Goal: Communication & Community: Answer question/provide support

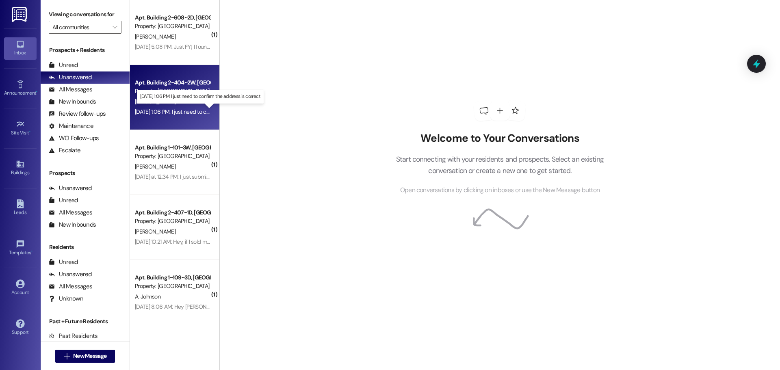
click at [176, 112] on div "[DATE] 1:06 PM: I just need to confirm the address is correct [DATE] 1:06 PM: I…" at bounding box center [204, 111] width 139 height 7
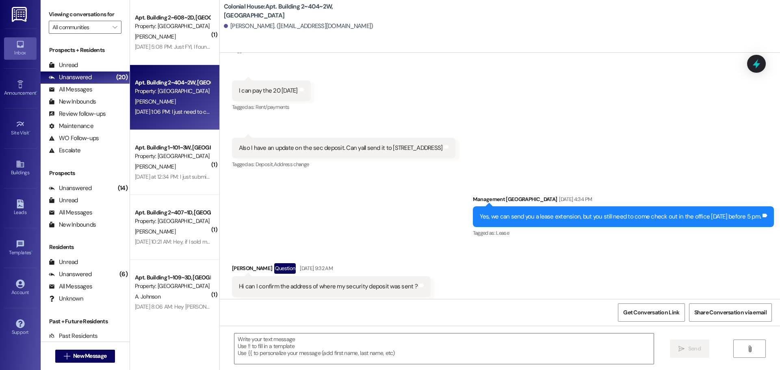
scroll to position [50208, 0]
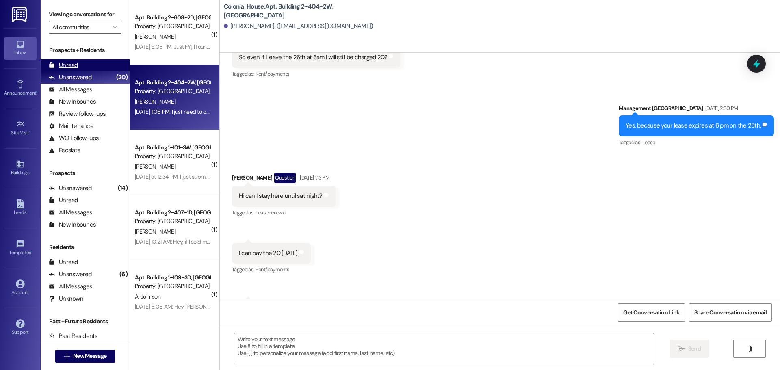
click at [74, 65] on div "Unread" at bounding box center [63, 65] width 29 height 9
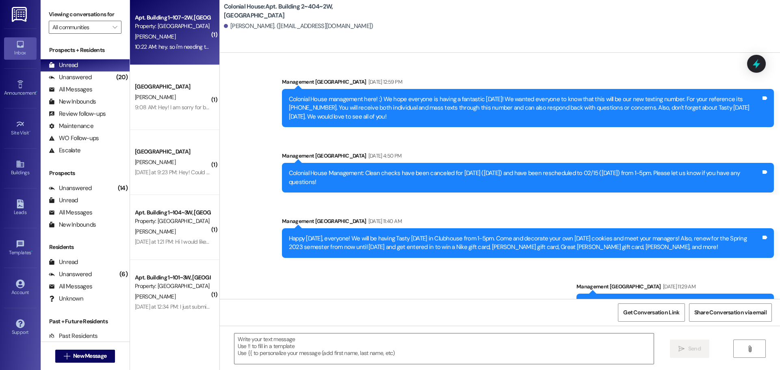
scroll to position [50370, 0]
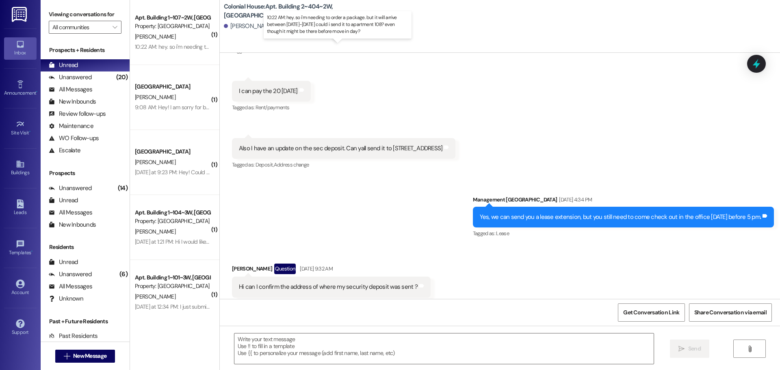
click at [182, 46] on div "10:22 AM: hey. so i'm needing to order a package. but it will arrive between se…" at bounding box center [338, 46] width 407 height 7
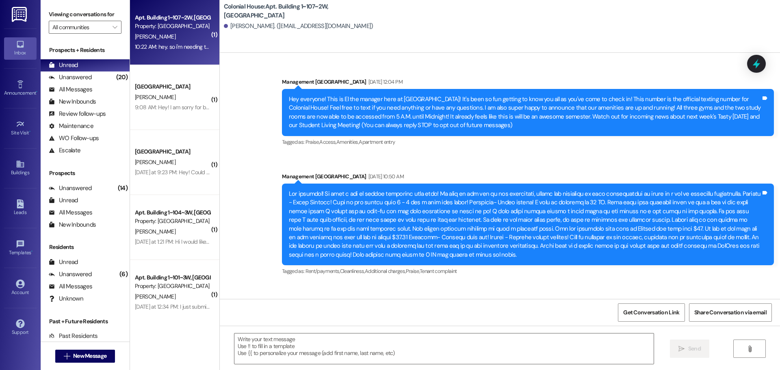
scroll to position [38791, 0]
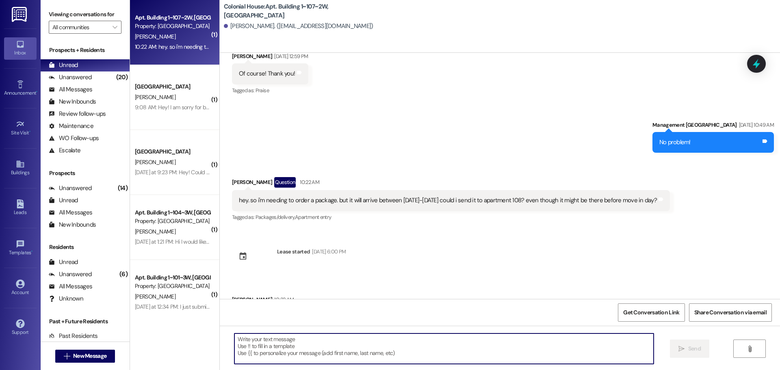
click at [277, 349] on textarea at bounding box center [443, 348] width 419 height 30
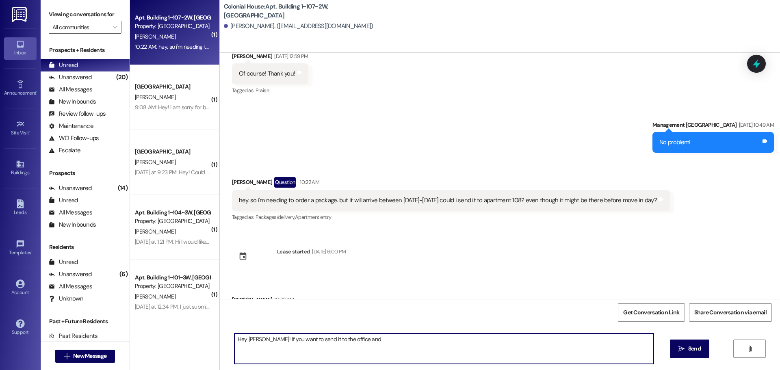
click at [385, 351] on textarea "Hey Eliza! If you want to send it to the office and" at bounding box center [443, 348] width 419 height 30
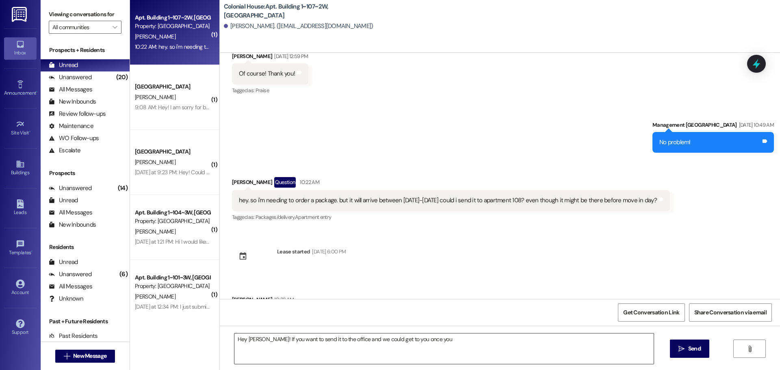
click at [479, 352] on textarea "Hey Eliza! If you want to send it to the office and we could get to you once you" at bounding box center [443, 348] width 419 height 30
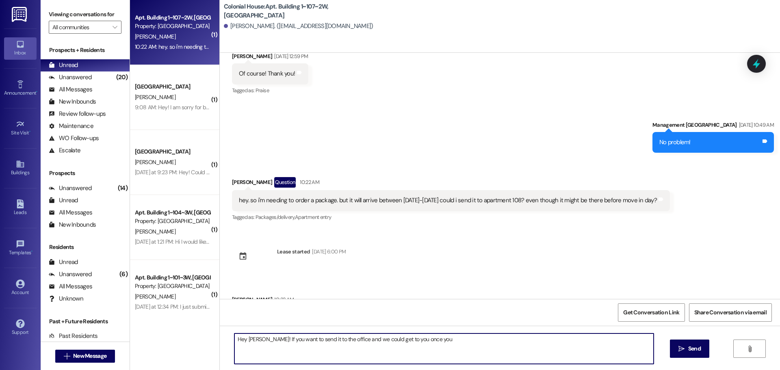
click at [418, 340] on textarea "Hey Eliza! If you want to send it to the office and we could get to you once you" at bounding box center [443, 348] width 419 height 30
click at [432, 342] on textarea "Hey Eliza! If you want to send it to the office and we could get to you once you" at bounding box center [443, 348] width 419 height 30
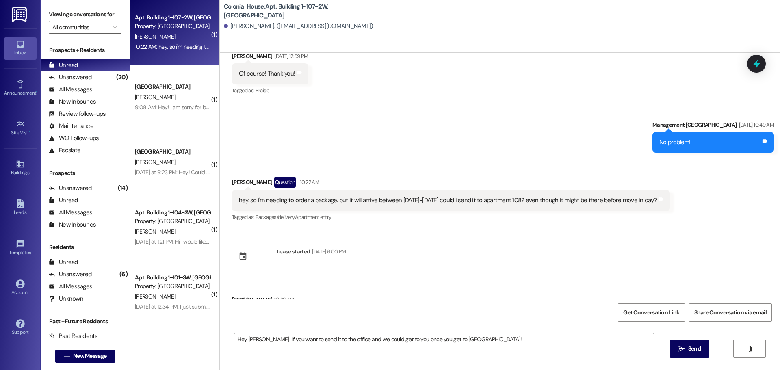
click at [500, 342] on textarea "Hey Eliza! If you want to send it to the office and we could get to you once yo…" at bounding box center [443, 348] width 419 height 30
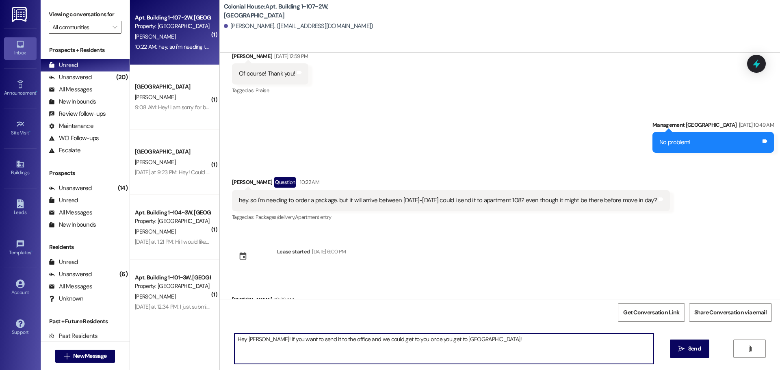
click at [500, 338] on textarea "Hey Eliza! If you want to send it to the office and we could get to you once yo…" at bounding box center [443, 348] width 419 height 30
click at [449, 339] on textarea "Hey Eliza! If you want to send it to the office and we could get to you once yo…" at bounding box center [443, 348] width 419 height 30
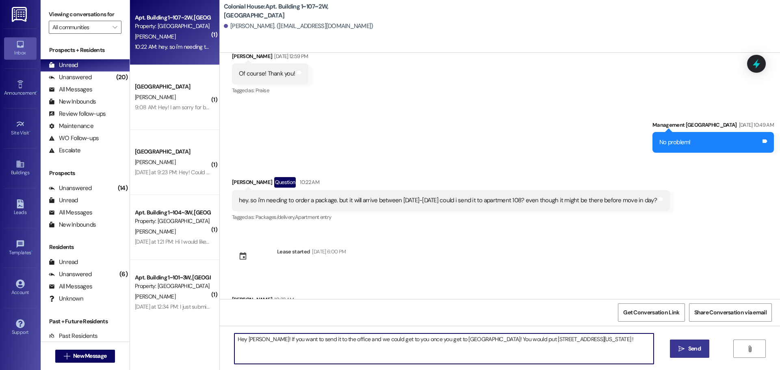
type textarea "Hey Eliza! If you want to send it to the office and we could get to you once yo…"
click at [690, 342] on button " Send" at bounding box center [689, 349] width 39 height 18
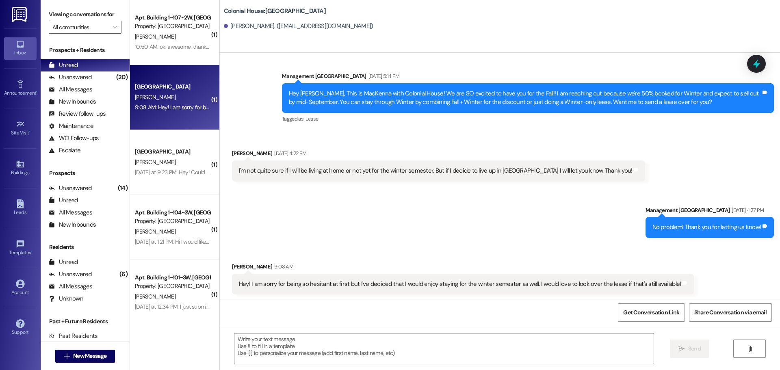
scroll to position [1788, 0]
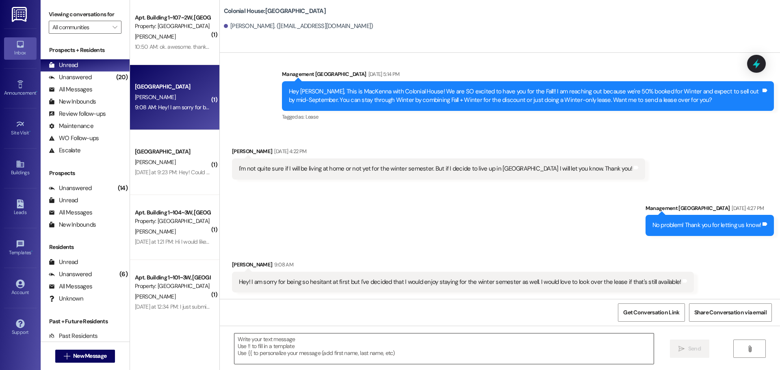
click at [352, 346] on textarea at bounding box center [443, 348] width 419 height 30
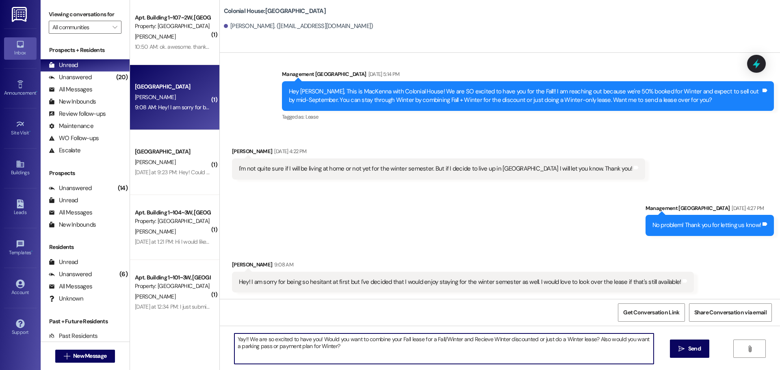
click at [481, 340] on textarea "Yay!! We are so excited to have you! Would you want to combine your Fall lease …" at bounding box center [443, 348] width 419 height 30
click at [309, 344] on textarea "Yay!! We are so excited to have you! Would you want to combine your Fall lease …" at bounding box center [443, 348] width 419 height 30
type textarea "Yay!! We are so excited to have you! Would you want to combine your Fall lease …"
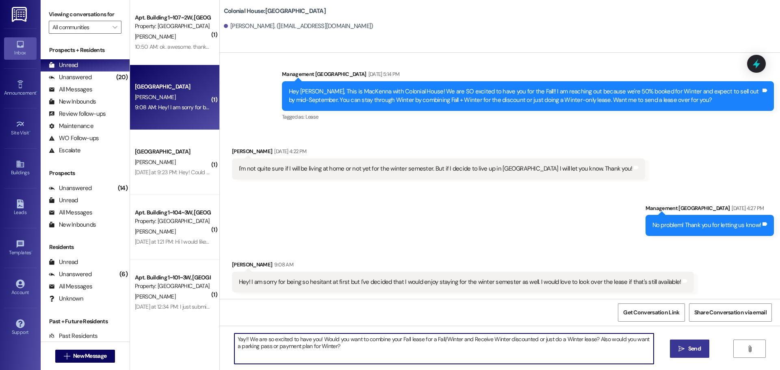
click at [686, 349] on span "Send" at bounding box center [694, 348] width 16 height 9
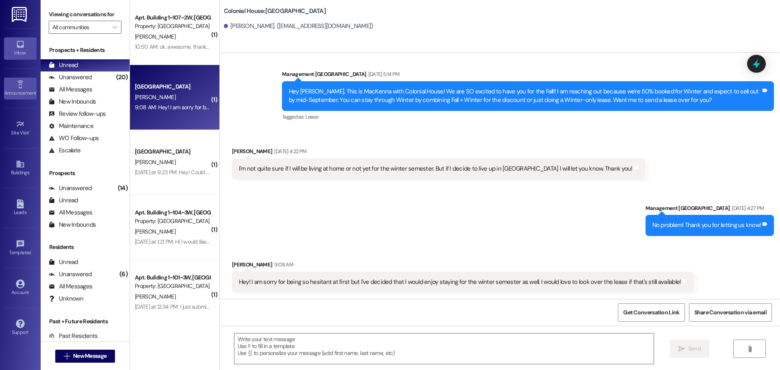
scroll to position [1788, 0]
click at [137, 170] on div "Yesterday at 9:23 PM: Hey! Could you tell me how tall the beds are? Yesterday a…" at bounding box center [210, 172] width 150 height 7
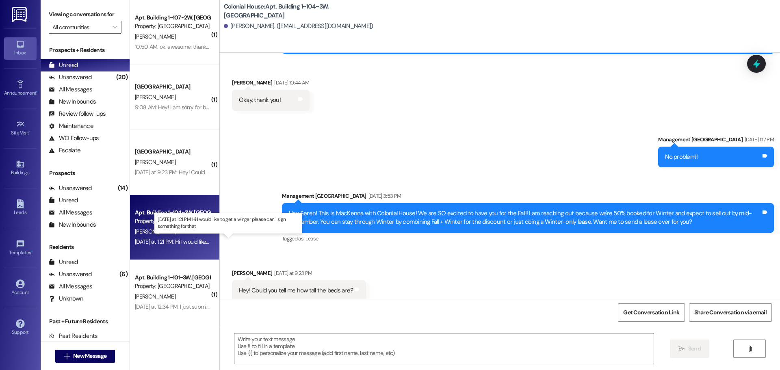
scroll to position [603, 0]
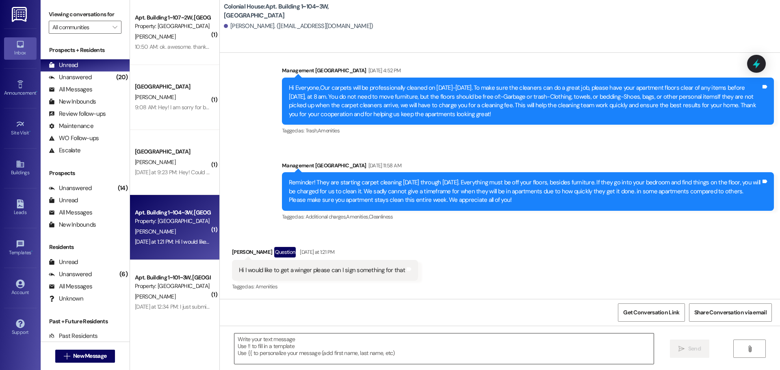
click at [279, 346] on textarea at bounding box center [443, 348] width 419 height 30
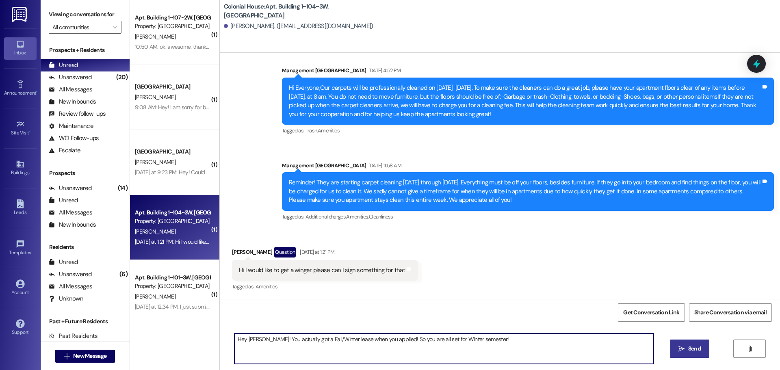
click at [279, 340] on textarea "Hey Riley! You actually got a Fall/Winter lease when you applied! So you are al…" at bounding box center [443, 348] width 419 height 30
type textarea "Hey Riley! You actually got a Fall/Winter lease when you applied! So you are al…"
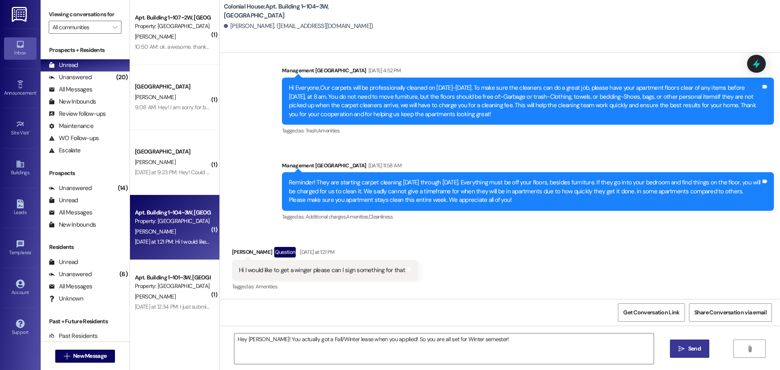
click at [699, 349] on span "Send" at bounding box center [694, 348] width 13 height 9
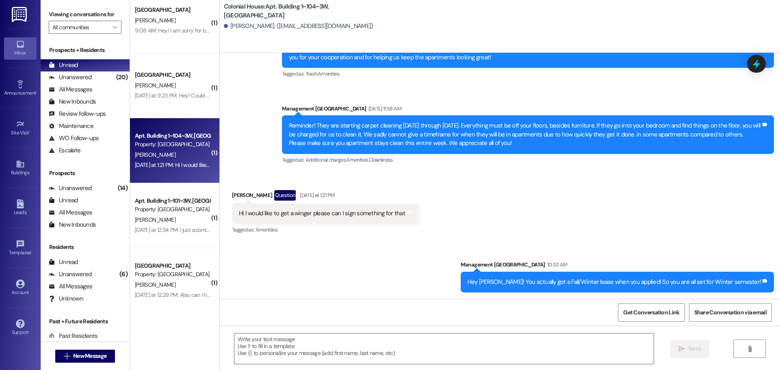
scroll to position [81, 0]
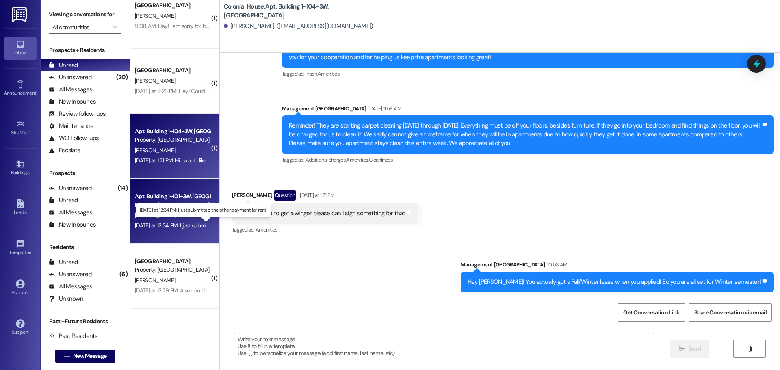
click at [151, 226] on div "Yesterday at 12:34 PM: I just submitted the other payment for rent! Yesterday a…" at bounding box center [208, 225] width 147 height 7
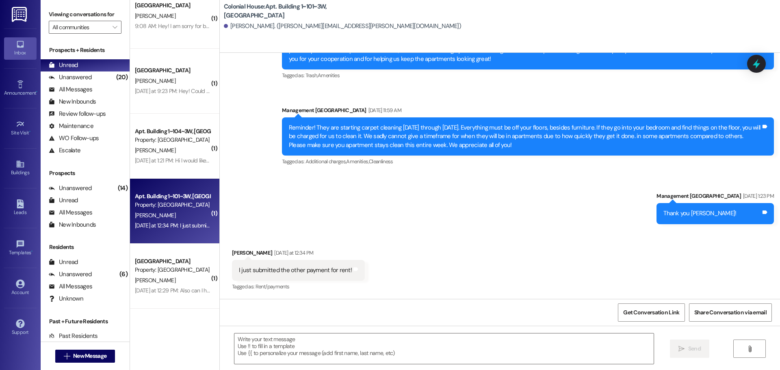
scroll to position [17075, 0]
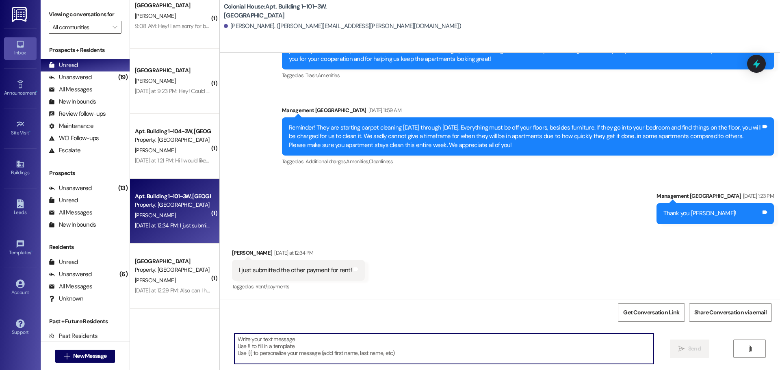
click at [275, 354] on textarea at bounding box center [443, 348] width 419 height 30
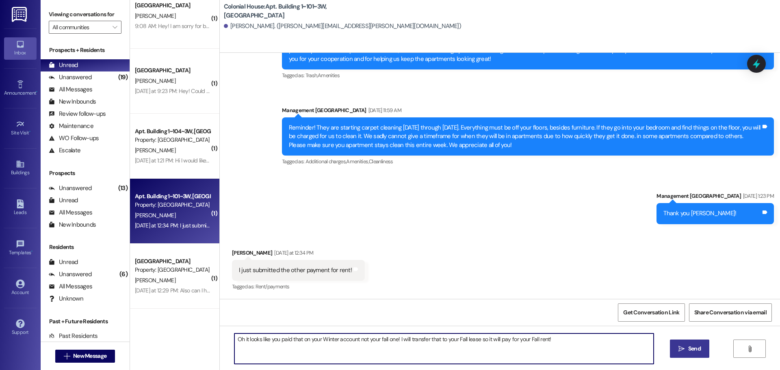
type textarea "Oh it looks like you paid that on your Winter account not your fall one! I will…"
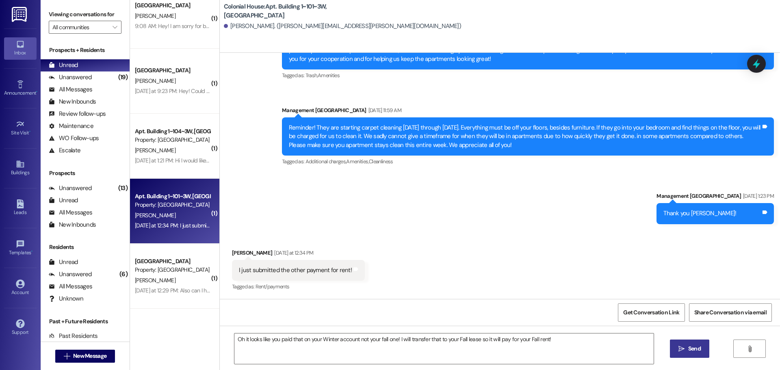
click at [689, 353] on button " Send" at bounding box center [689, 349] width 39 height 18
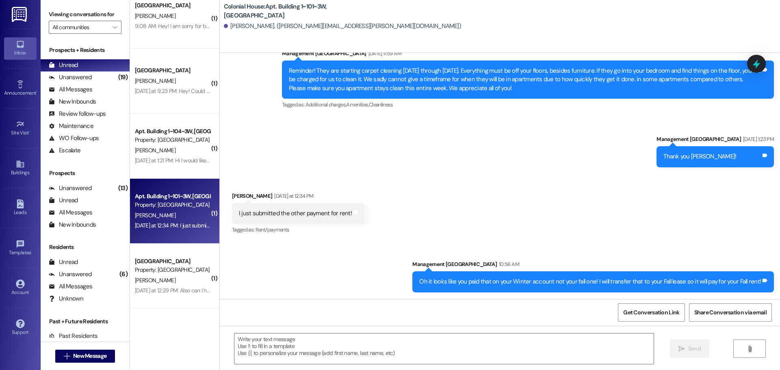
scroll to position [17132, 0]
click at [541, 284] on div "Oh it looks like you paid that on your Winter account not your fall one! I will…" at bounding box center [590, 281] width 342 height 9
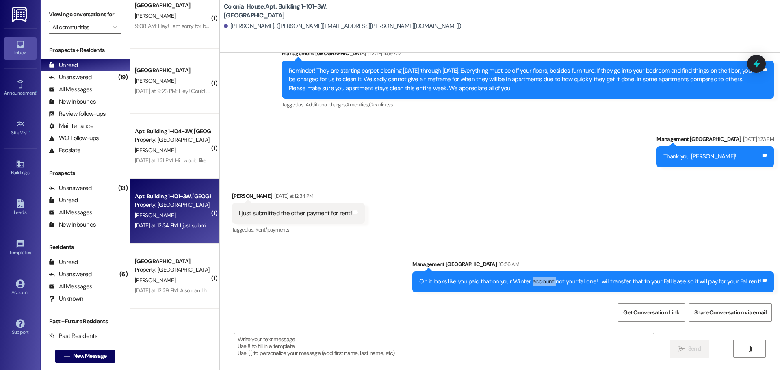
click at [541, 284] on div "Oh it looks like you paid that on your Winter account not your fall one! I will…" at bounding box center [590, 281] width 342 height 9
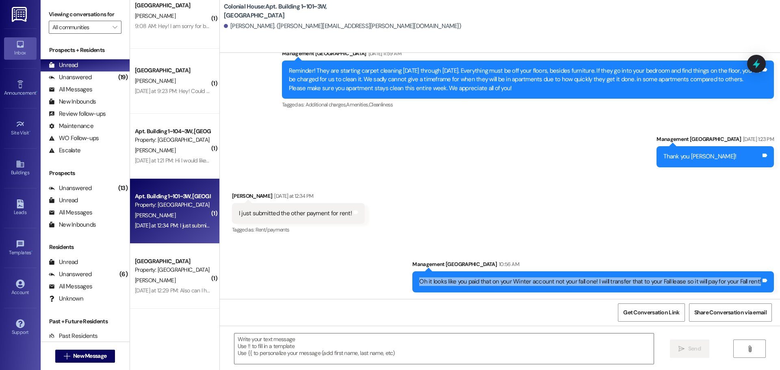
click at [541, 284] on div "Oh it looks like you paid that on your Winter account not your fall one! I will…" at bounding box center [590, 281] width 342 height 9
copy div "Oh it looks like you paid that on your Winter account not your fall one! I will…"
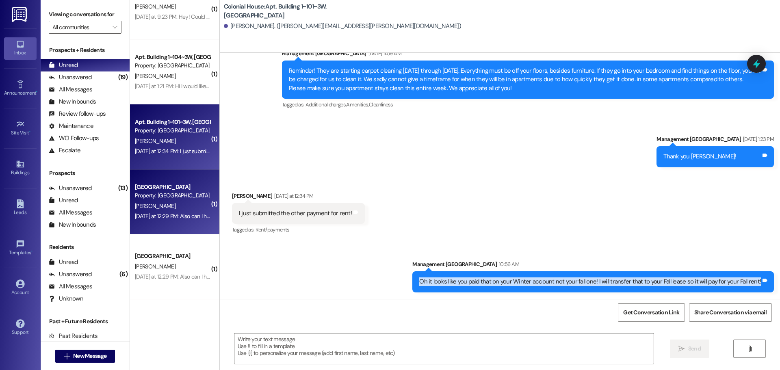
scroll to position [162, 0]
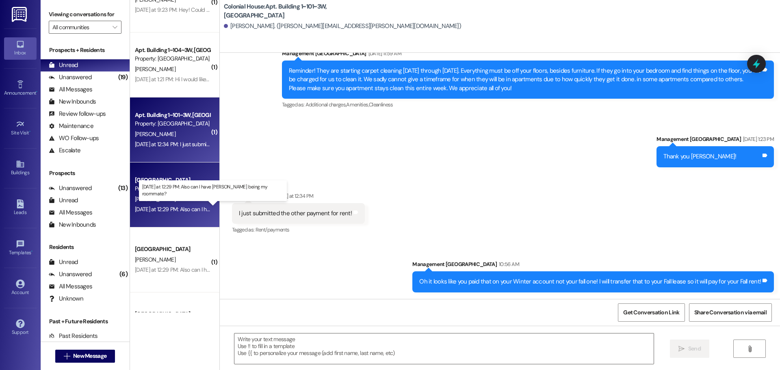
click at [154, 209] on div "Yesterday at 12:29 PM: Also can I have Keith Hayes being my roommate? Yesterday…" at bounding box center [222, 209] width 174 height 7
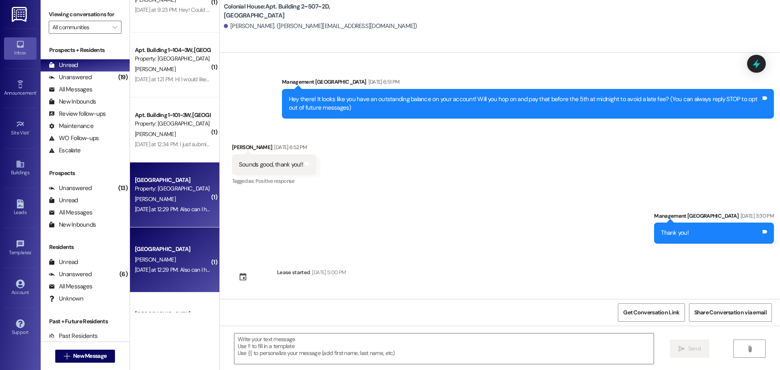
scroll to position [9932, 0]
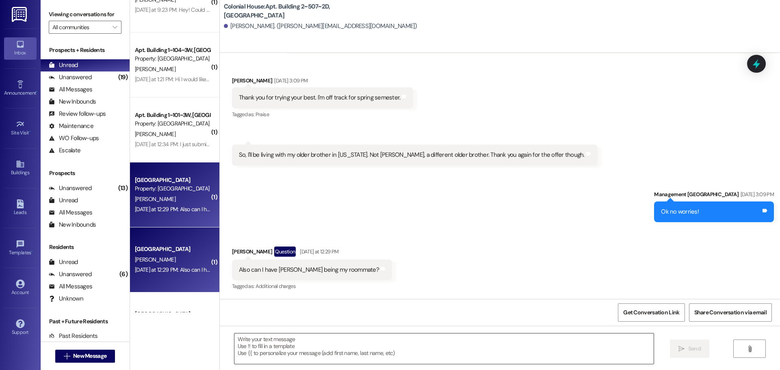
click at [298, 344] on textarea at bounding box center [443, 348] width 419 height 30
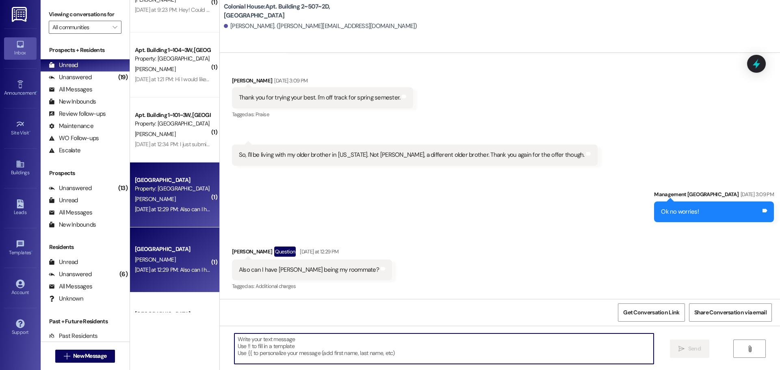
click at [298, 344] on textarea at bounding box center [443, 348] width 419 height 30
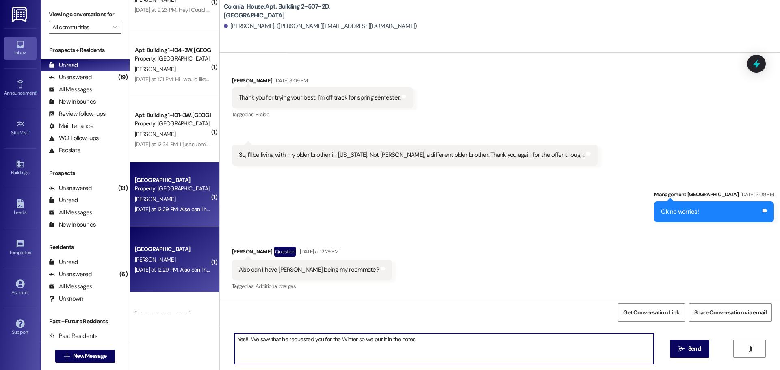
type textarea "Yes!!! We saw that he requested you for the Winter so we put it in the notes!"
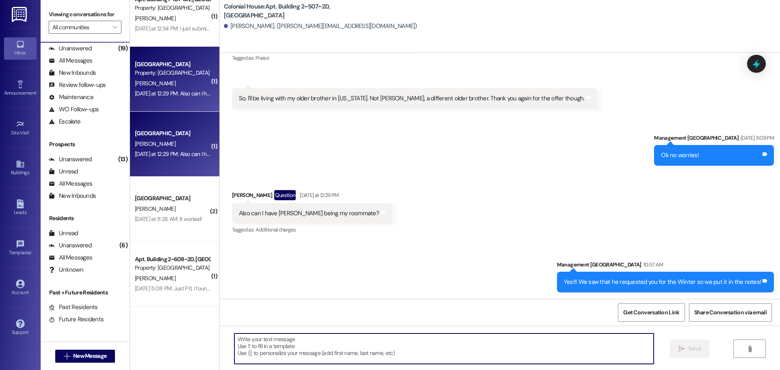
scroll to position [284, 0]
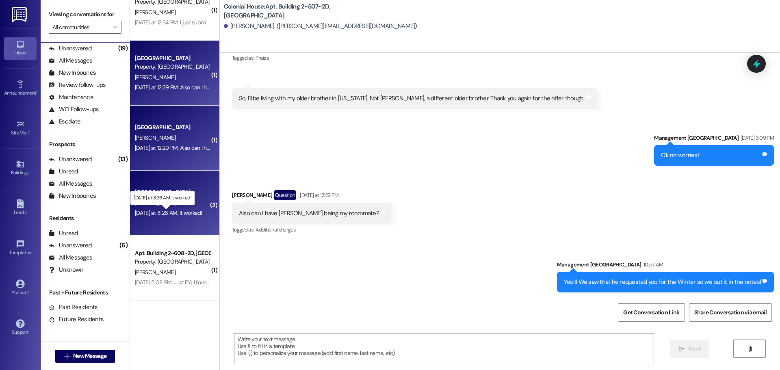
click at [161, 215] on div "Yesterday at 8:26 AM: It worked! Yesterday at 8:26 AM: It worked!" at bounding box center [168, 212] width 67 height 7
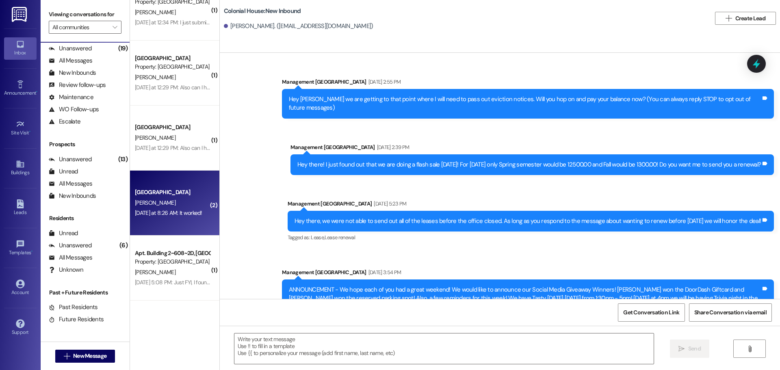
scroll to position [406, 0]
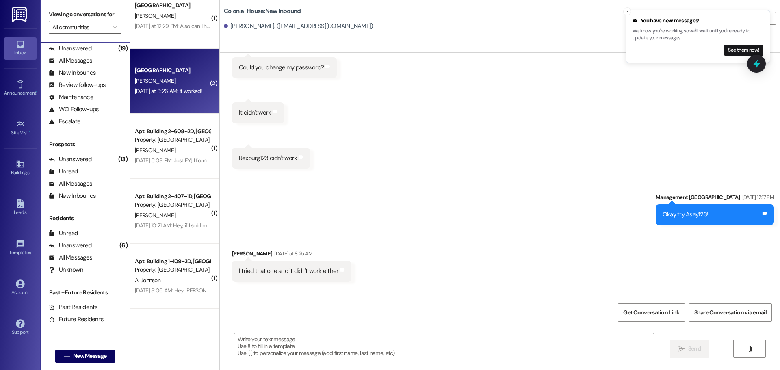
click at [336, 343] on textarea at bounding box center [443, 348] width 419 height 30
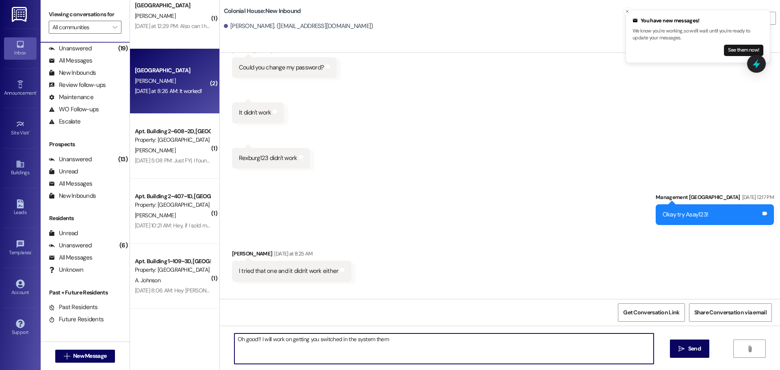
type textarea "Oh good!! I will work on getting you switched in the system them!"
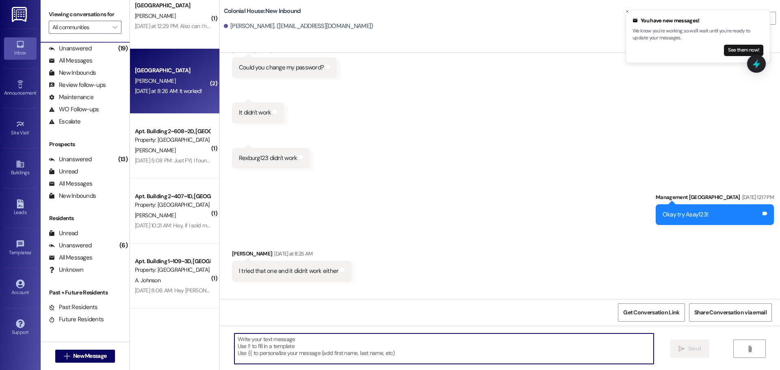
scroll to position [13390, 0]
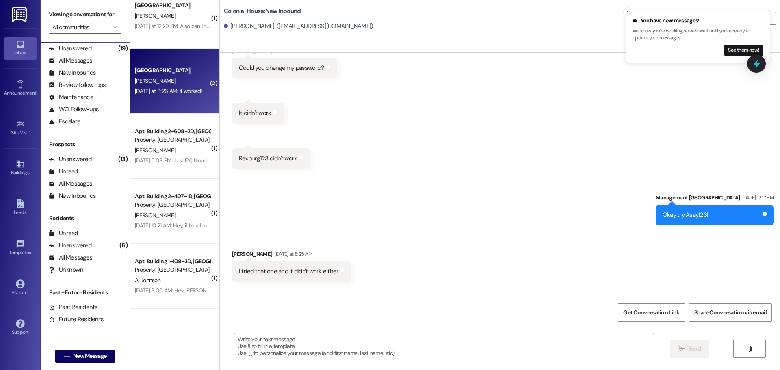
click at [270, 343] on textarea at bounding box center [443, 348] width 419 height 30
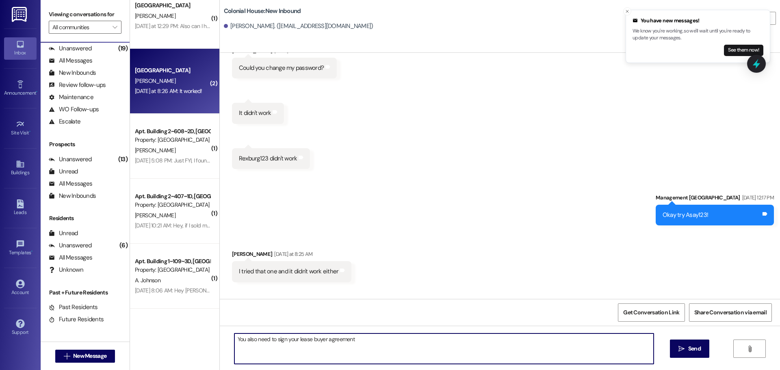
type textarea "You also need to sign your lease buyer agreement,"
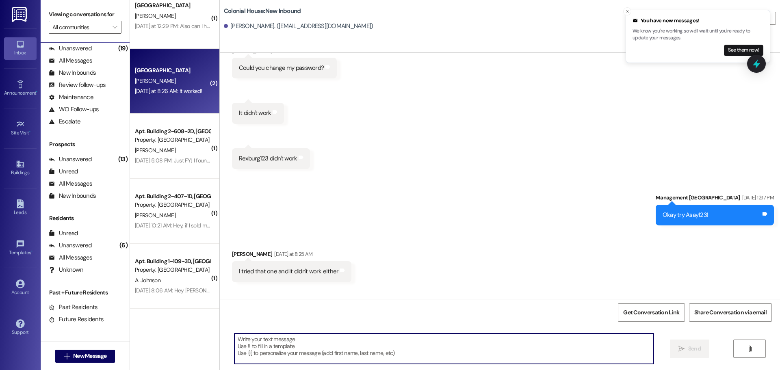
click at [288, 351] on textarea at bounding box center [443, 348] width 419 height 30
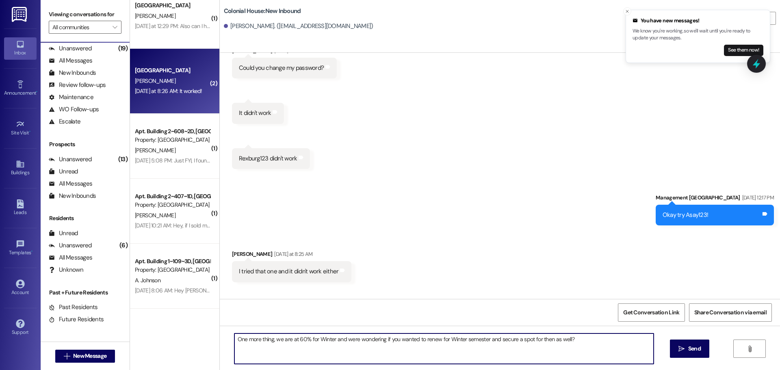
click at [288, 351] on textarea "One more thing, we are at 60% for Winter and were wondering if you wanted to re…" at bounding box center [443, 348] width 419 height 30
type textarea "One more thing, we are at 60% for Winter and were wondering if you wanted to re…"
click at [690, 346] on span "Send" at bounding box center [694, 348] width 13 height 9
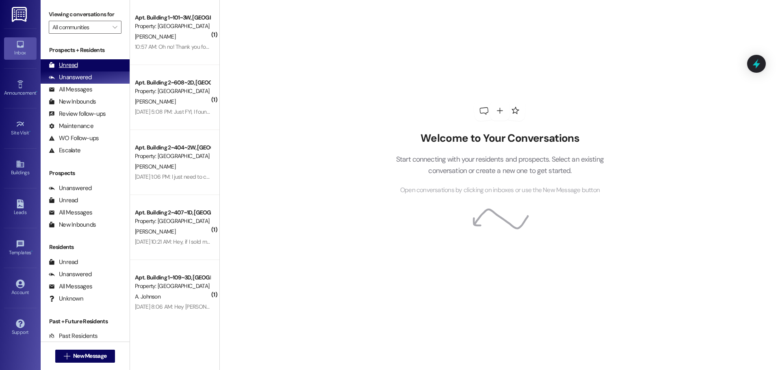
click at [106, 61] on div "Unread (0)" at bounding box center [85, 65] width 89 height 12
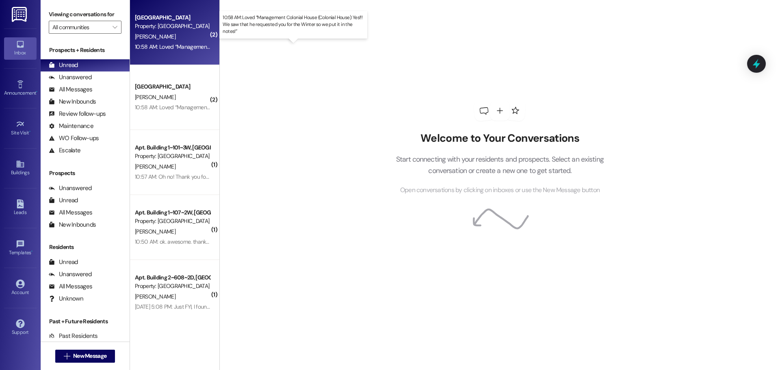
click at [146, 49] on div "10:58 AM: Loved “Management Colonial House (Colonial House): Yes!!! We saw that…" at bounding box center [301, 46] width 333 height 7
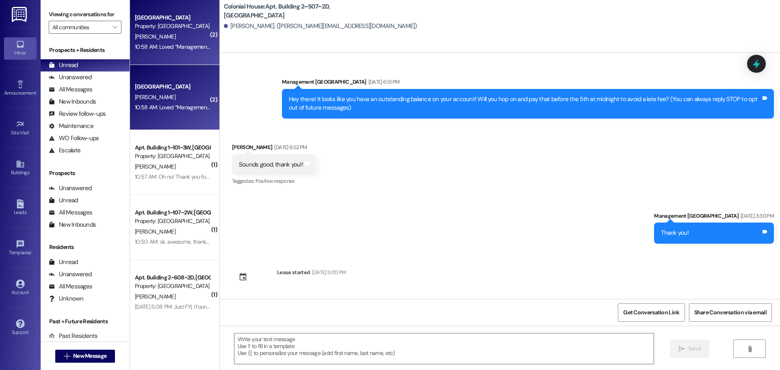
scroll to position [10114, 0]
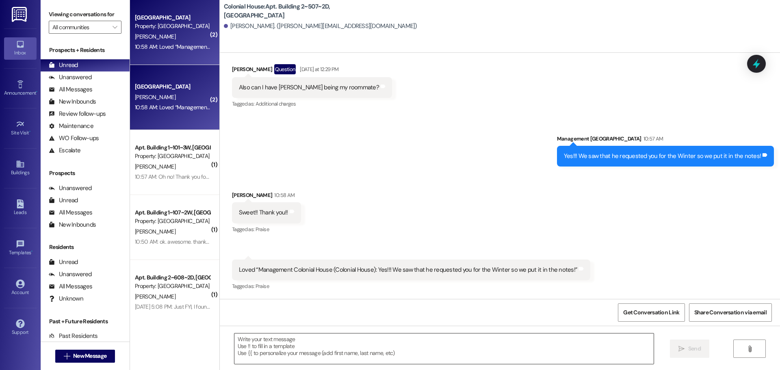
click at [258, 347] on textarea at bounding box center [443, 348] width 419 height 30
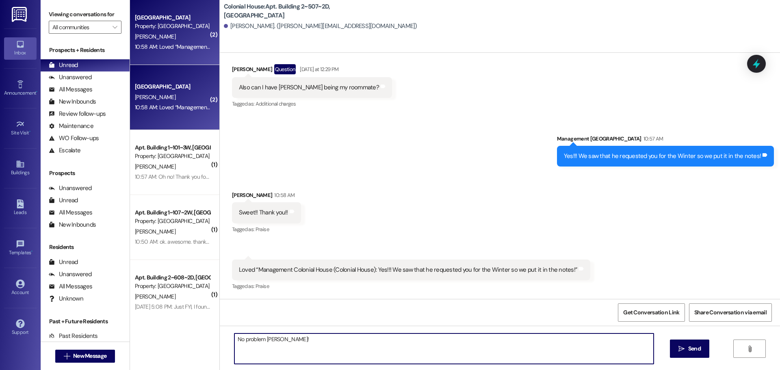
type textarea "No problem CJ!!"
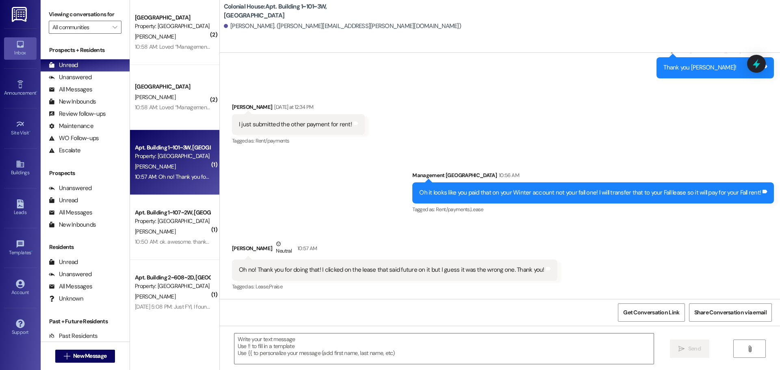
scroll to position [17221, 0]
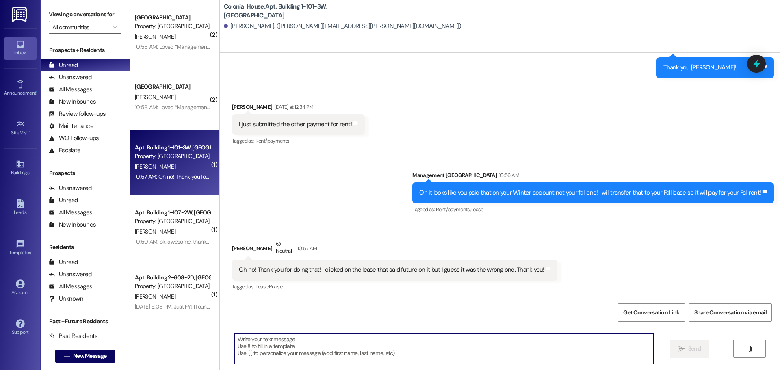
click at [354, 355] on textarea at bounding box center [443, 348] width 419 height 30
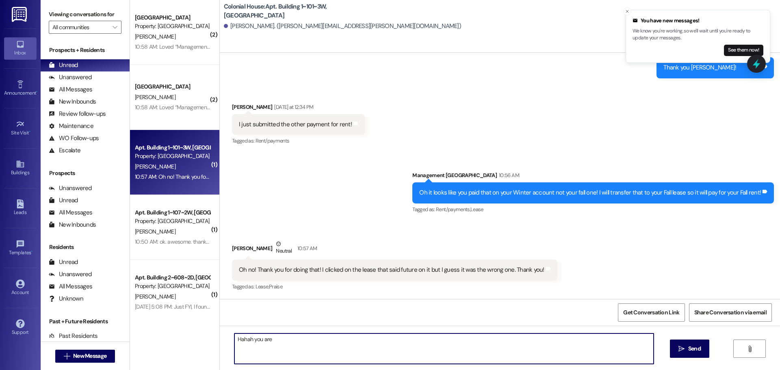
click at [354, 355] on textarea "Hahah you are" at bounding box center [443, 348] width 419 height 30
type textarea "Hahah you are totally good!!"
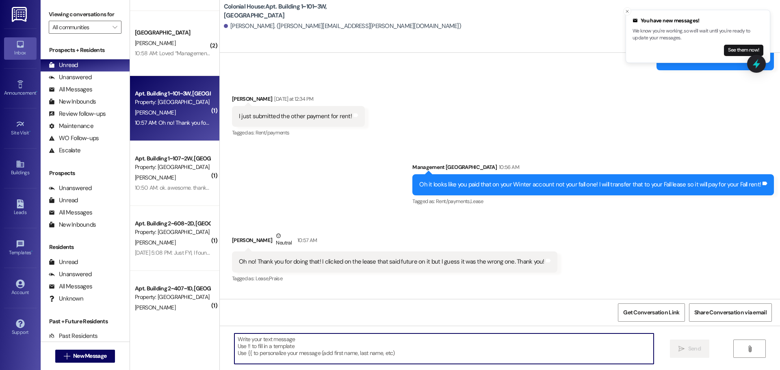
scroll to position [0, 0]
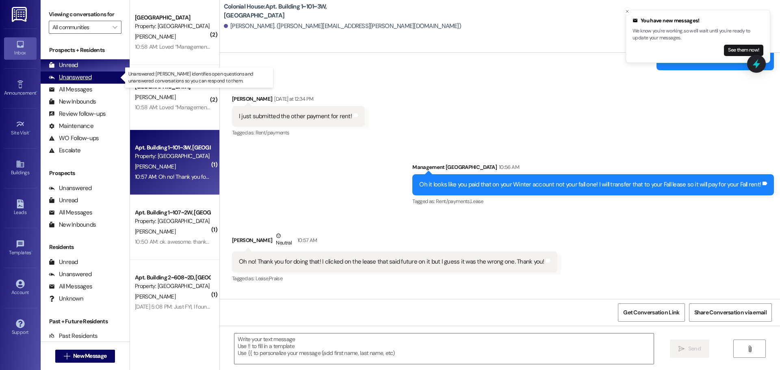
click at [69, 78] on div "Unanswered" at bounding box center [70, 77] width 43 height 9
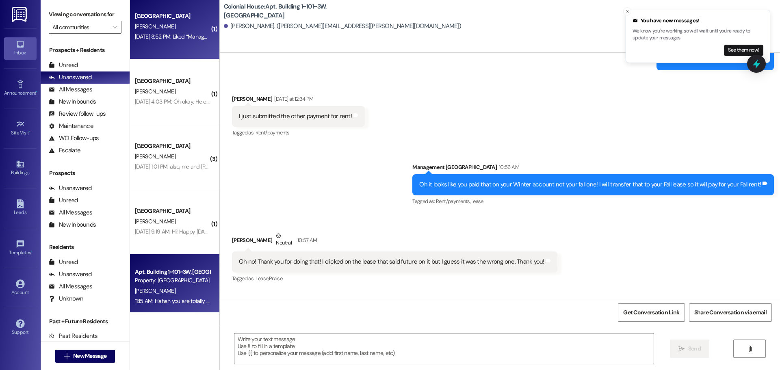
scroll to position [691, 0]
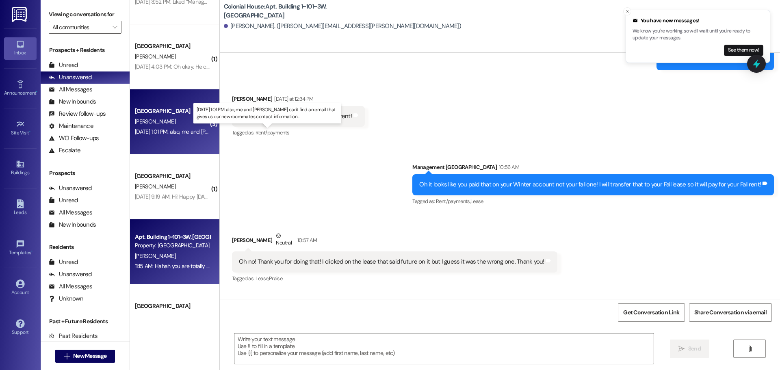
click at [173, 132] on div "Aug 22, 2025 at 1:01 PM: also, me and shaylie can't find an email that gives us…" at bounding box center [275, 131] width 280 height 7
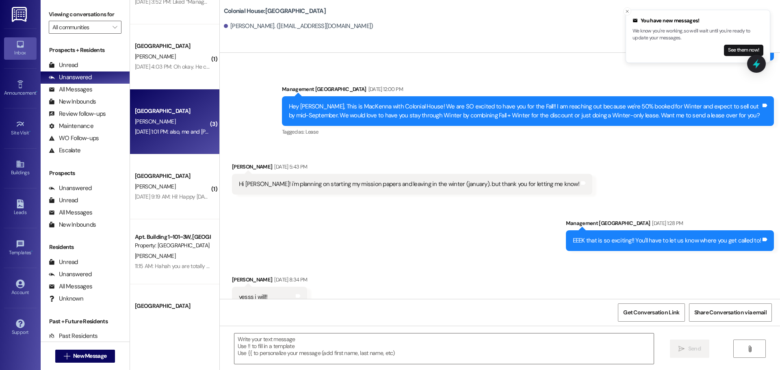
scroll to position [7710, 0]
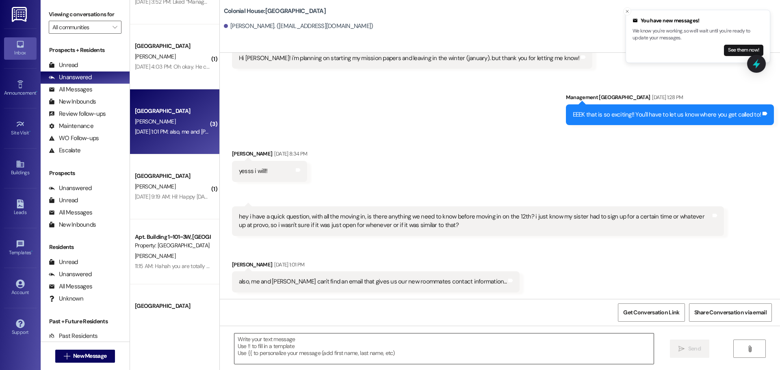
click at [284, 346] on textarea at bounding box center [443, 348] width 419 height 30
click at [270, 339] on textarea at bounding box center [443, 348] width 419 height 30
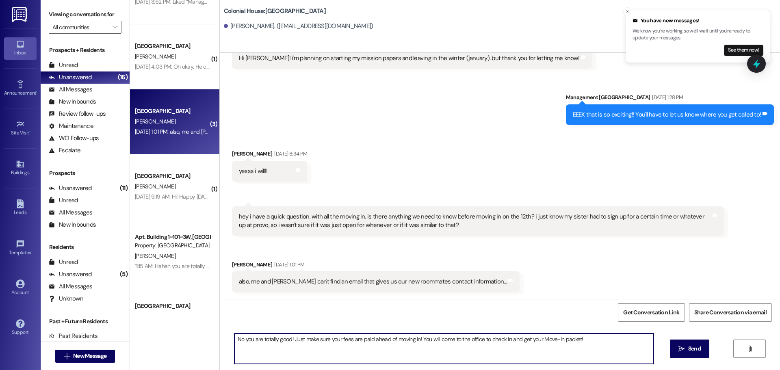
click at [471, 340] on textarea "No you are totally good! Just make sure your fees are paid ahead of moving in! …" at bounding box center [443, 348] width 419 height 30
click at [621, 341] on textarea "No you are totally good! Just make sure your fees are paid ahead of moving in! …" at bounding box center [443, 348] width 419 height 30
click at [491, 340] on textarea "No you are totally good! Just make sure your fees are paid ahead of moving in! …" at bounding box center [443, 348] width 419 height 30
click at [489, 340] on textarea "No you are totally good! Just make sure your fees are paid ahead of moving in! …" at bounding box center [443, 348] width 419 height 30
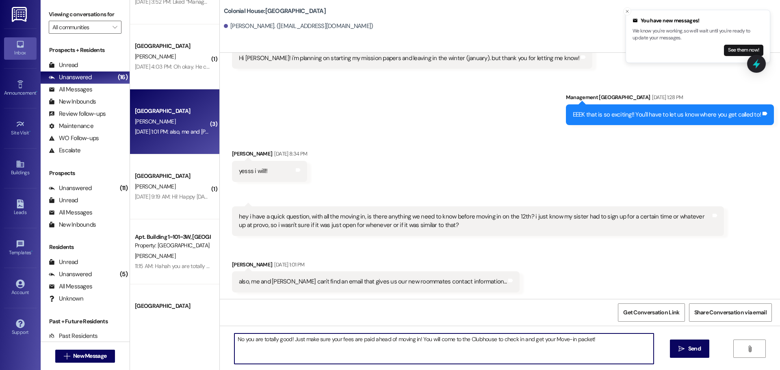
click at [621, 344] on textarea "No you are totally good! Just make sure your fees are paid ahead of moving in! …" at bounding box center [443, 348] width 419 height 30
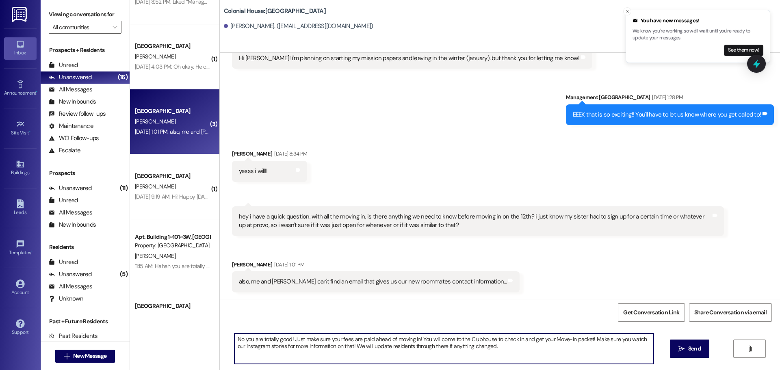
click at [496, 353] on textarea "No you are totally good! Just make sure your fees are paid ahead of moving in! …" at bounding box center [443, 348] width 419 height 30
click at [520, 348] on textarea "No you are totally good! Just make sure your fees are paid ahead of moving in! …" at bounding box center [443, 348] width 419 height 30
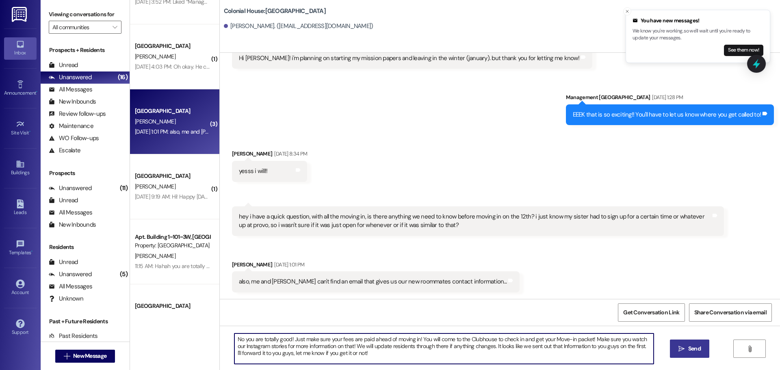
type textarea "No you are totally good! Just make sure your fees are paid ahead of moving in! …"
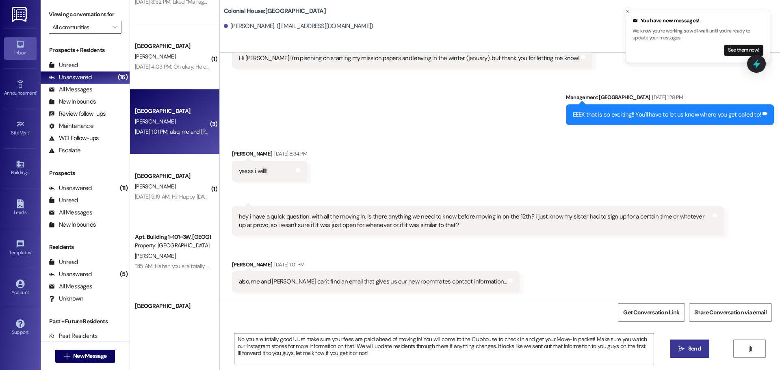
click at [688, 348] on span "Send" at bounding box center [694, 348] width 13 height 9
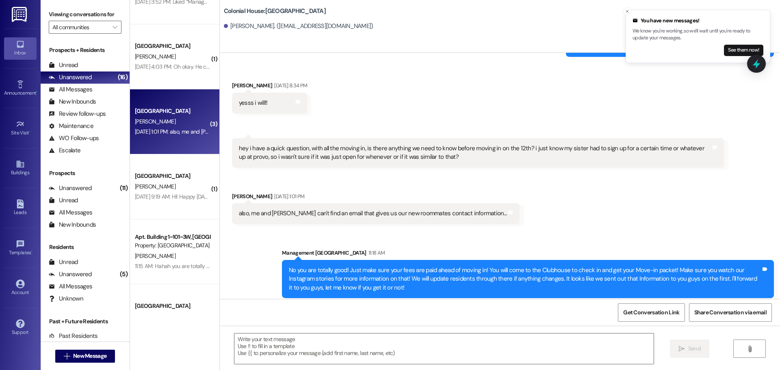
scroll to position [7784, 0]
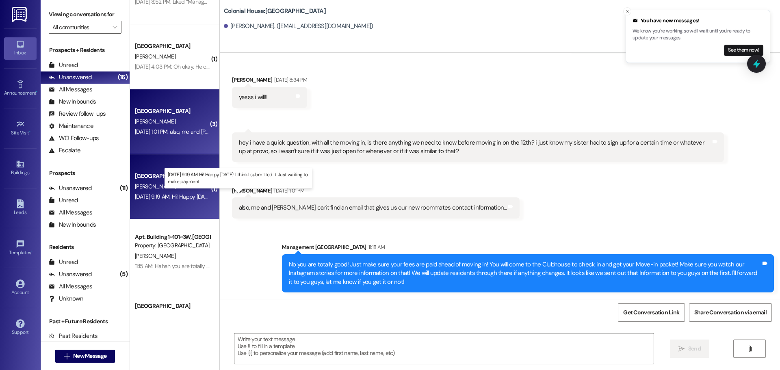
click at [154, 194] on div "Aug 22, 2025 at 9:19 AM: Hi! Happy Friday! I think I submitted it. Just waiting…" at bounding box center [234, 196] width 199 height 7
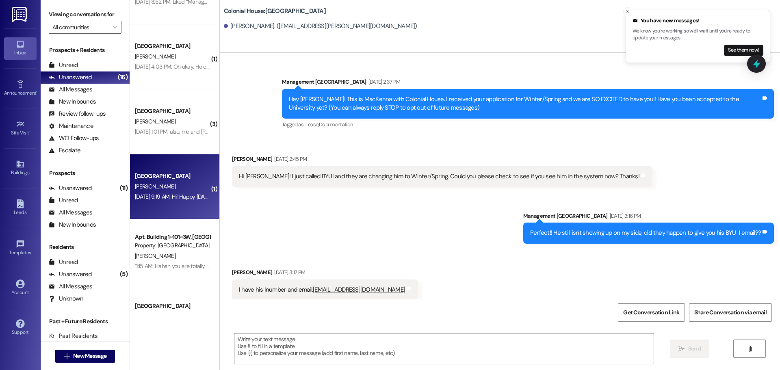
scroll to position [860, 0]
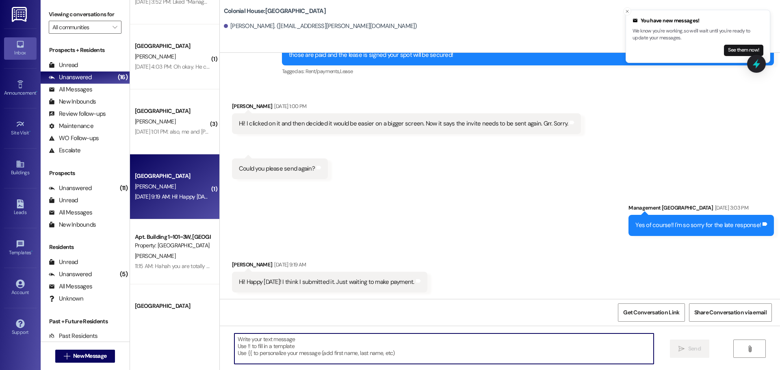
click at [283, 352] on textarea at bounding box center [443, 348] width 419 height 30
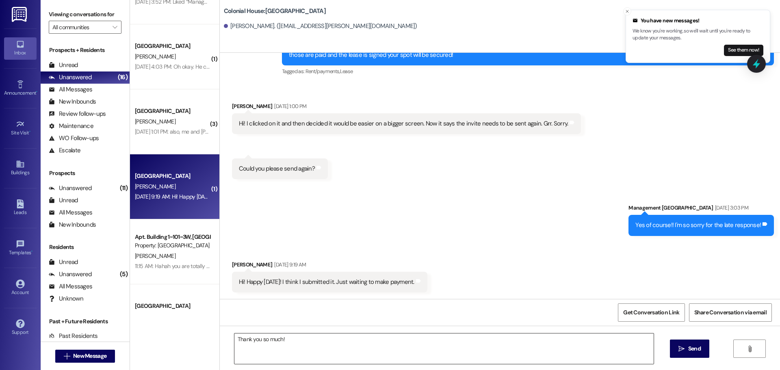
click at [297, 355] on textarea "Thank you so much!" at bounding box center [443, 348] width 419 height 30
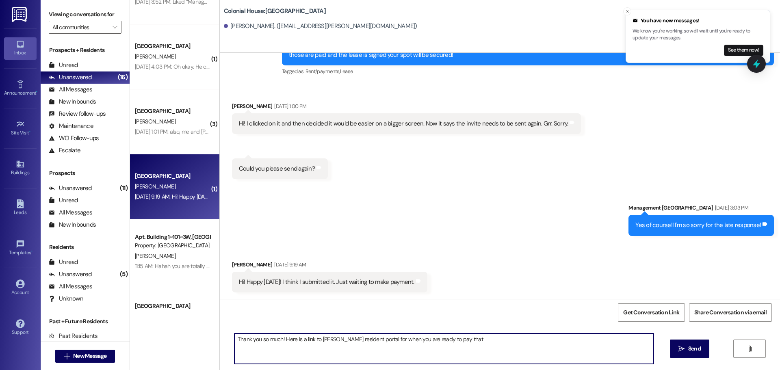
paste textarea "https://colonialhouserexburg.residentportal.com/"
type textarea "Thank you so much! Here is a link to Keiths resident portal for when you are re…"
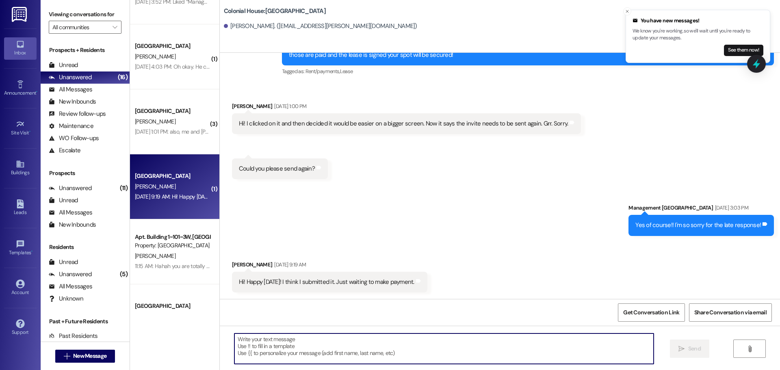
scroll to position [860, 0]
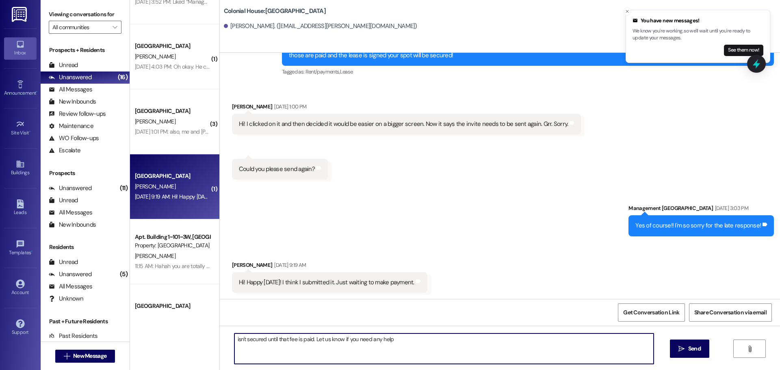
type textarea "isn't secured until that fee is paid. Let us know if you need any help!"
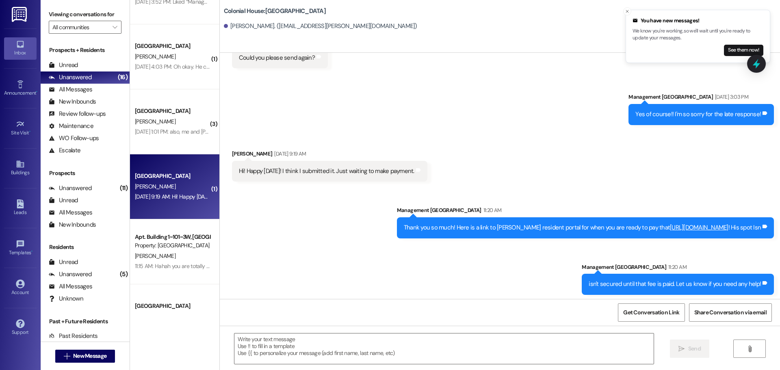
scroll to position [974, 0]
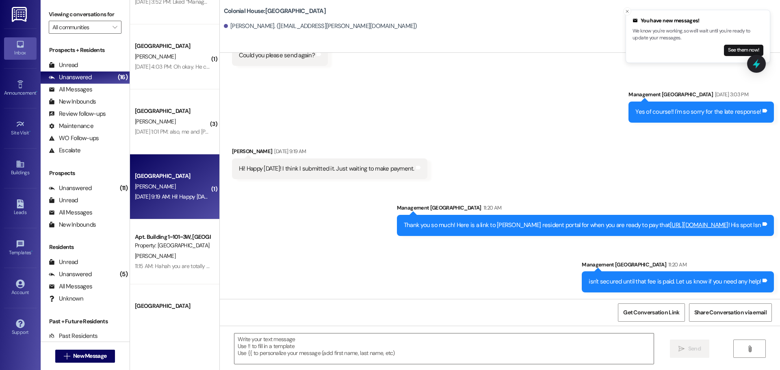
click at [485, 223] on div "Thank you so much! Here is a link to Keiths resident portal for when you are re…" at bounding box center [582, 225] width 357 height 9
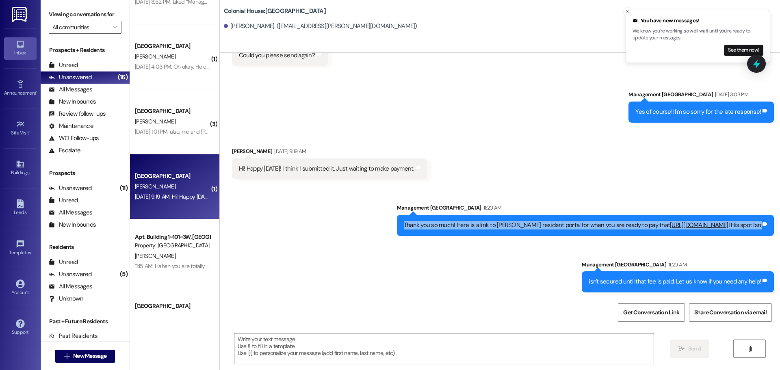
click at [485, 223] on div "Thank you so much! Here is a link to Keiths resident portal for when you are re…" at bounding box center [582, 225] width 357 height 9
copy div "Thank you so much! Here is a link to Keiths resident portal for when you are re…"
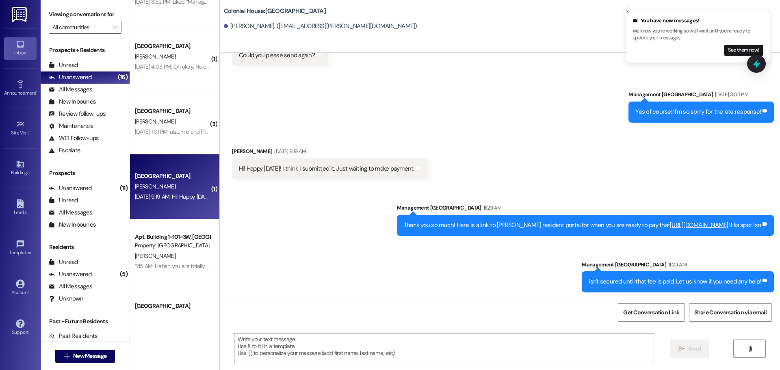
click at [613, 281] on div "isn't secured until that fee is paid. Let us know if you need any help!" at bounding box center [675, 281] width 172 height 9
copy div "isn't secured until that fee is paid. Let us know if you need any help! Tags an…"
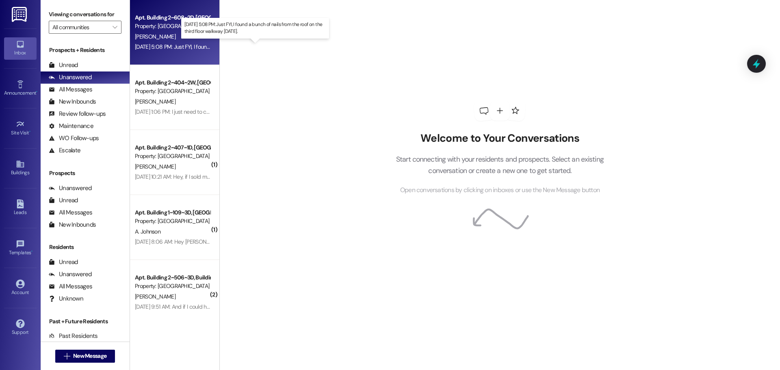
click at [191, 44] on div "[DATE] 5:08 PM: Just FYI, I found a bunch of nails from the roof on the third f…" at bounding box center [247, 46] width 225 height 7
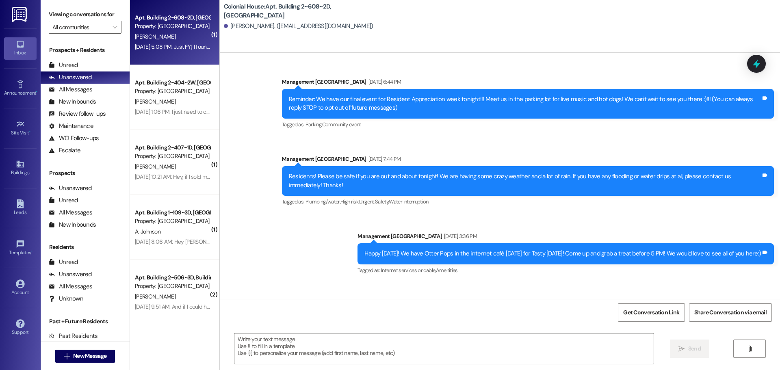
click at [251, 349] on textarea at bounding box center [443, 348] width 419 height 30
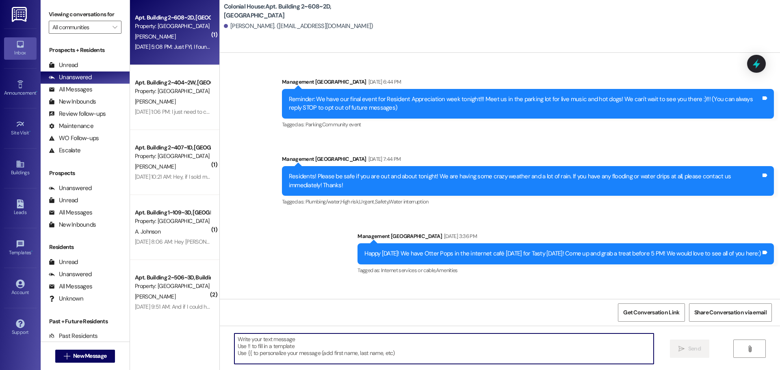
scroll to position [24827, 0]
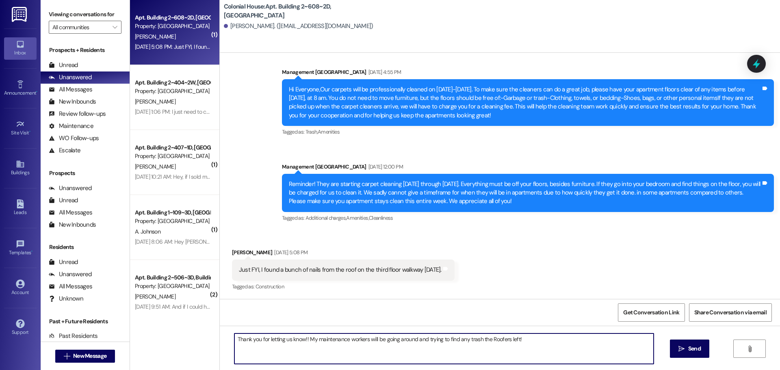
type textarea "Thank you for letting us know!! My maintenance workers will be going around and…"
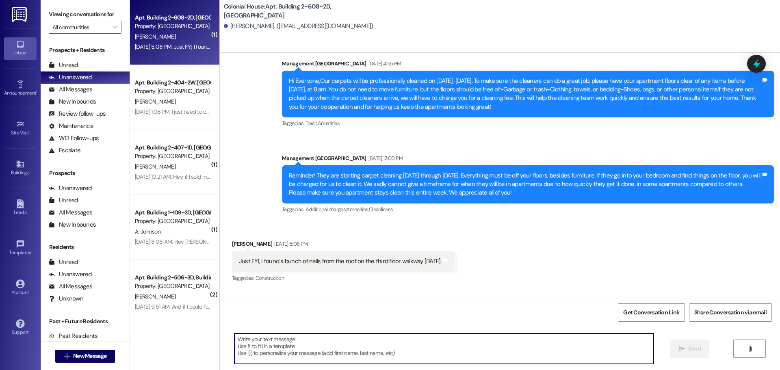
scroll to position [24827, 0]
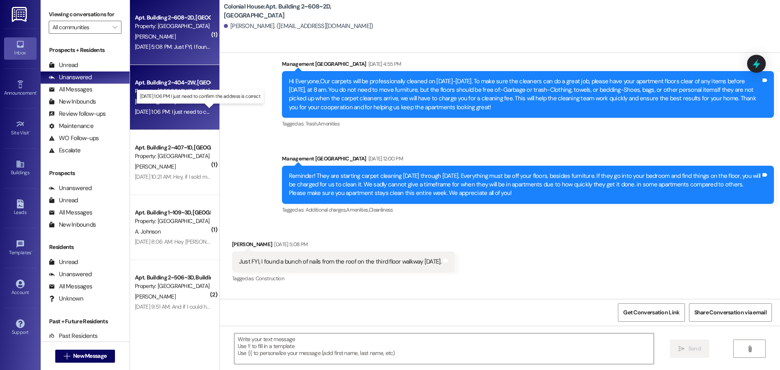
click at [152, 110] on div "Aug 22, 2025 at 1:06 PM: I just need to confirm the address is correct Aug 22, …" at bounding box center [204, 111] width 139 height 7
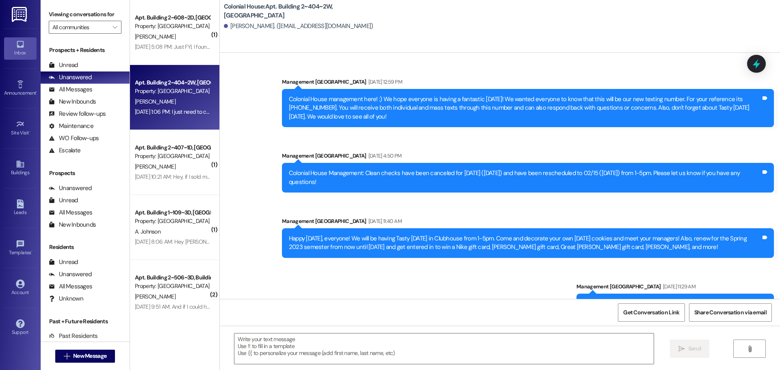
scroll to position [50370, 0]
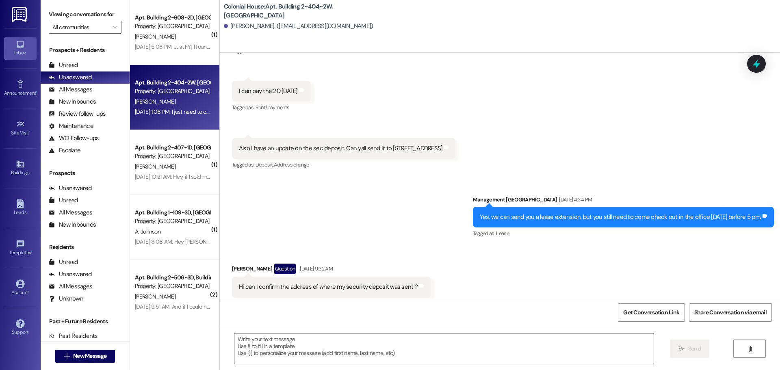
click at [257, 350] on textarea at bounding box center [443, 348] width 419 height 30
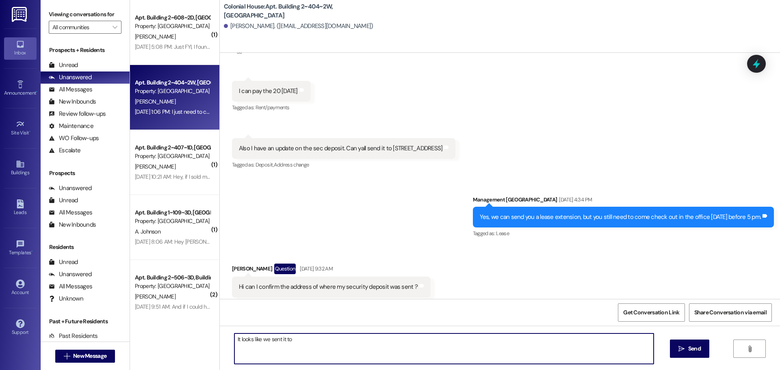
paste textarea "2665 easy ave. Unit A"
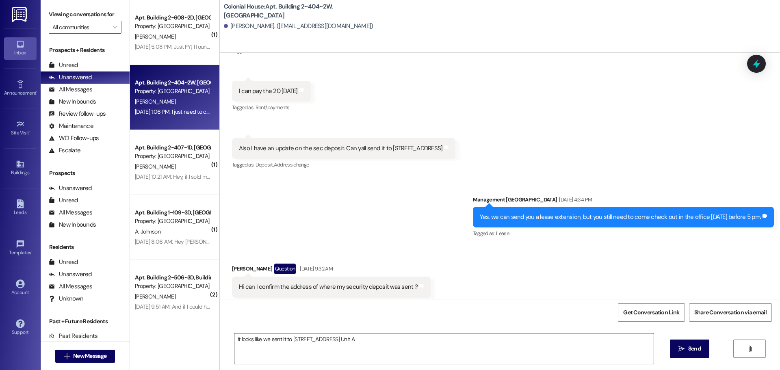
click at [356, 351] on textarea "It looks like we sent it to 2665 easy ave. Unit A" at bounding box center [443, 348] width 419 height 30
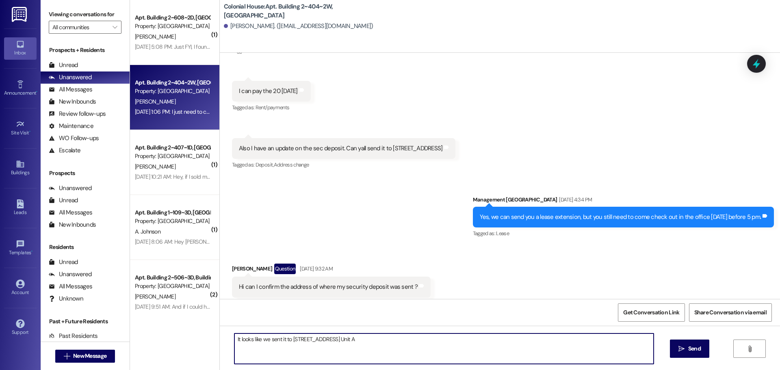
paste textarea "Long Beach"
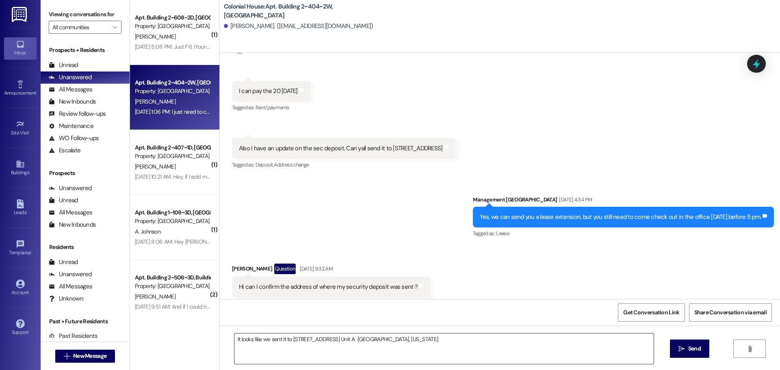
click at [448, 345] on textarea "It looks like we sent it to 2665 easy ave. Unit A Long Beach, California" at bounding box center [443, 348] width 419 height 30
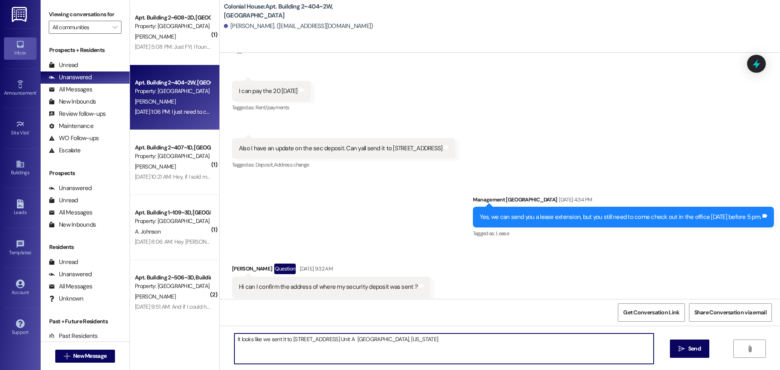
paste textarea "90810"
click at [316, 338] on textarea "It looks like we sent it to 2665 easy ave. Unit A Long Beach, California" at bounding box center [443, 348] width 419 height 30
type textarea "It looks like we sent it to [STREET_ADDRESS] Unit A [GEOGRAPHIC_DATA][US_STATE]"
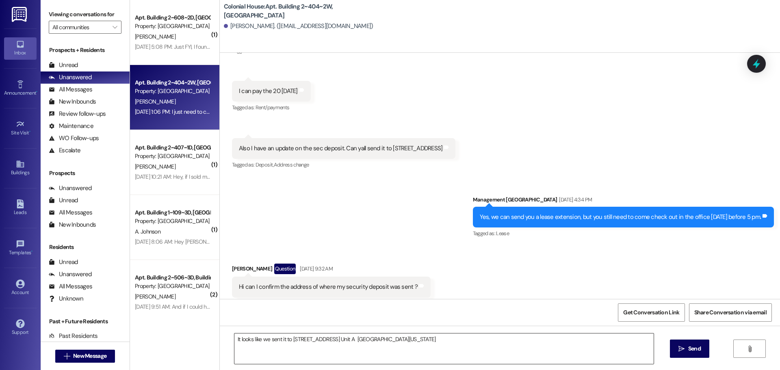
click at [531, 333] on div "It looks like we sent it to [STREET_ADDRESS] Unit A [GEOGRAPHIC_DATA][US_STATE]" at bounding box center [444, 348] width 420 height 31
click at [683, 351] on icon "" at bounding box center [681, 349] width 6 height 6
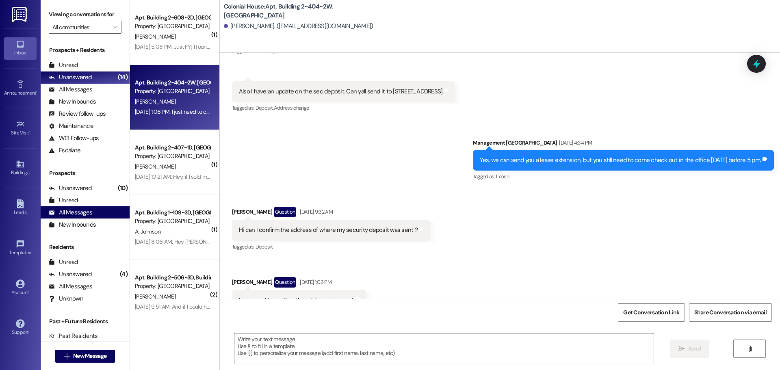
scroll to position [29, 0]
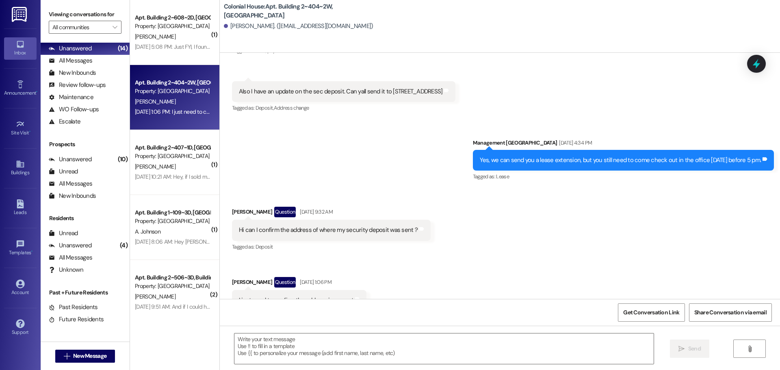
click at [604, 365] on div "It looks like we sent it to [STREET_ADDRESS] Unit A [GEOGRAPHIC_DATA][US_STATE]" at bounding box center [653, 369] width 216 height 9
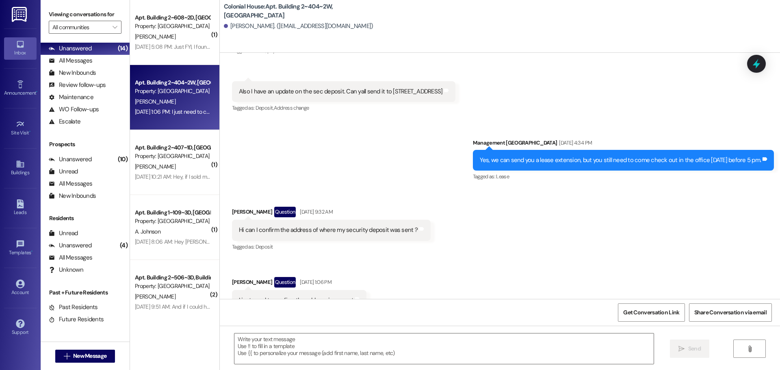
click at [604, 365] on div "It looks like we sent it to [STREET_ADDRESS] Unit A [GEOGRAPHIC_DATA][US_STATE]" at bounding box center [653, 369] width 216 height 9
copy div "It looks like we sent it to 2665 easy Ave. Unit A Long Beach, California 90810 …"
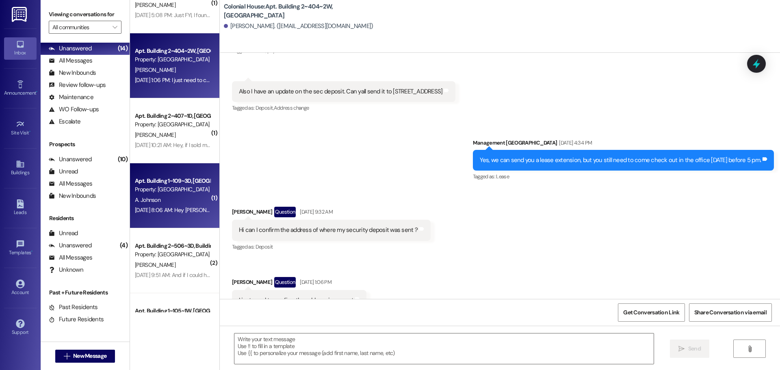
scroll to position [41, 0]
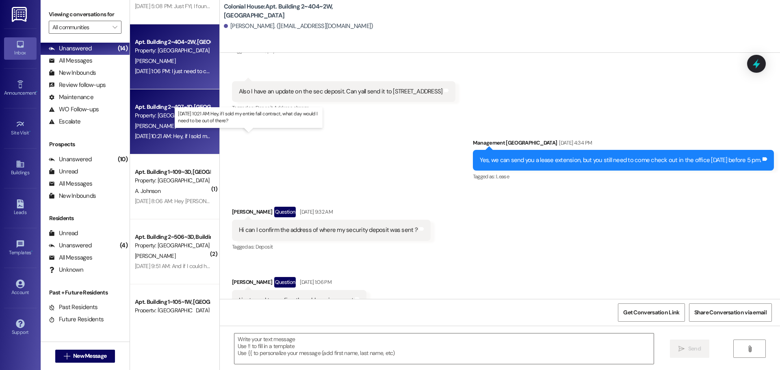
click at [179, 136] on div "Aug 23, 2025 at 10:21 AM: Hey, if I sold my entire fall contract, what day woul…" at bounding box center [245, 135] width 221 height 7
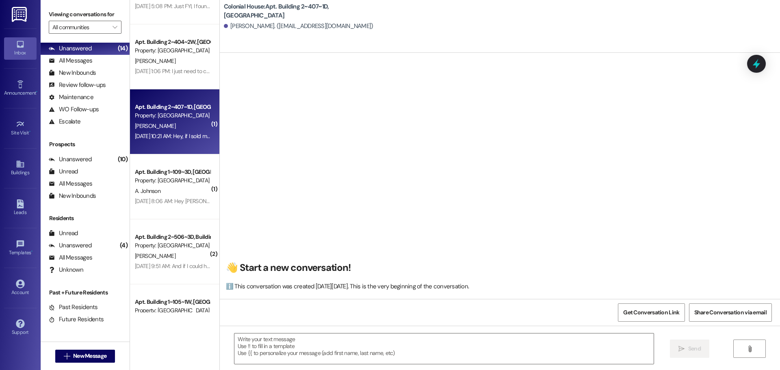
click at [312, 346] on textarea at bounding box center [443, 348] width 419 height 30
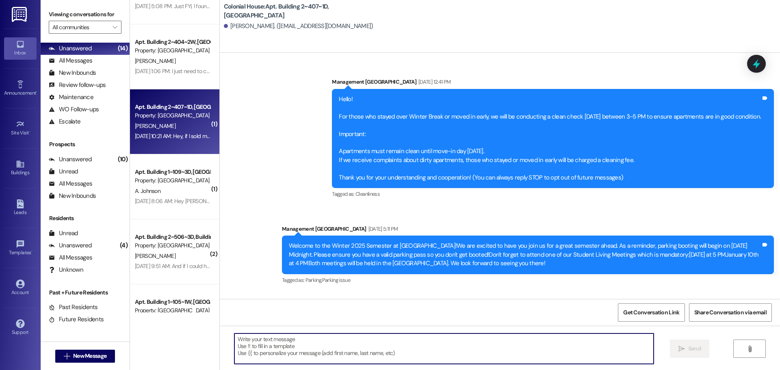
scroll to position [17761, 0]
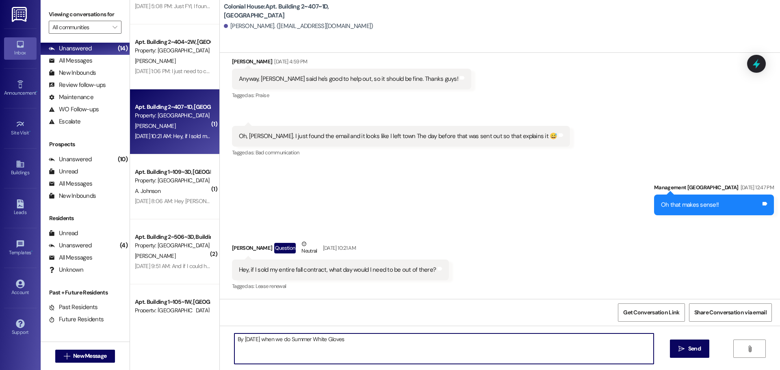
type textarea "By September 9th when we do Summer White Gloves!"
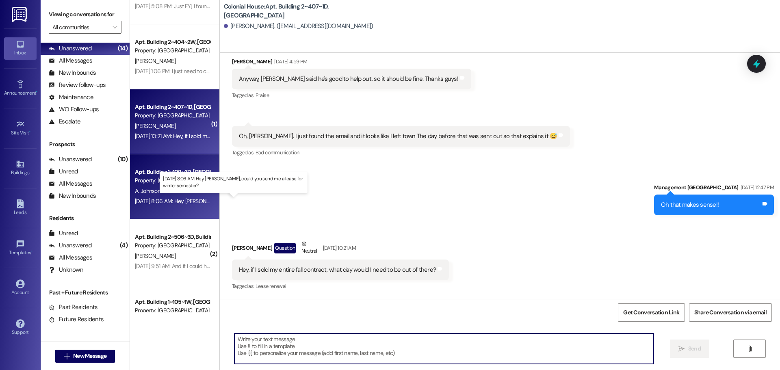
scroll to position [17761, 0]
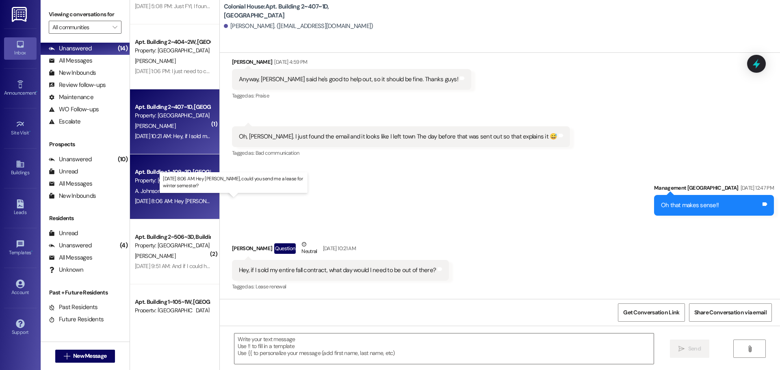
click at [151, 202] on div "Aug 23, 2025 at 8:06 AM: Hey MacKenna, could you send me a lease for winter sem…" at bounding box center [238, 200] width 206 height 7
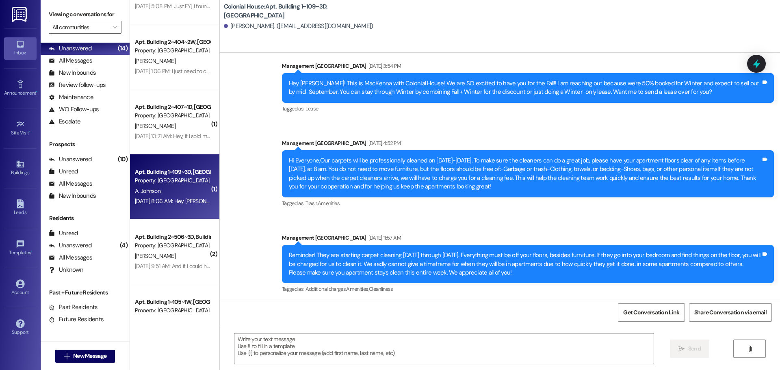
scroll to position [42494, 0]
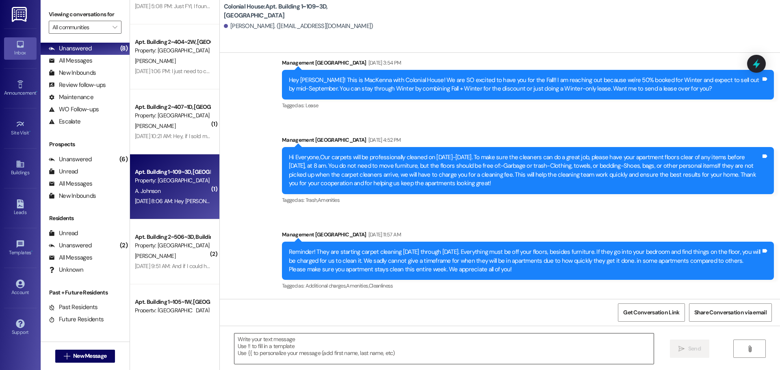
drag, startPoint x: 328, startPoint y: 353, endPoint x: 327, endPoint y: 349, distance: 4.1
click at [327, 349] on textarea at bounding box center [443, 348] width 419 height 30
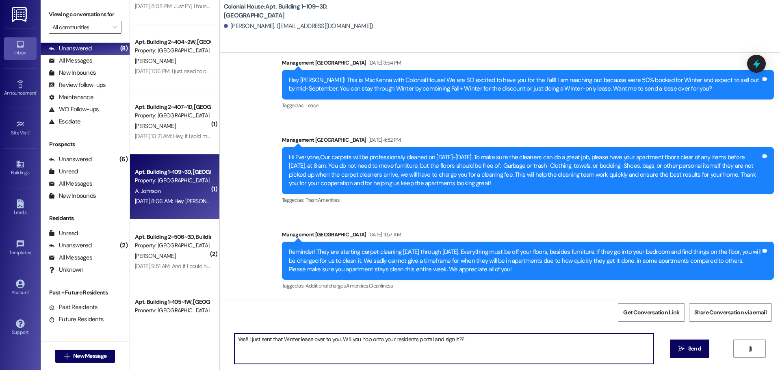
click at [511, 348] on textarea "Yes!! I just sent that Winter lease over to you. Will you hop onto your residen…" at bounding box center [443, 348] width 419 height 30
click at [424, 340] on textarea "Yes!! I just sent that Winter lease over to you. Will you hop onto your residen…" at bounding box center [443, 348] width 419 height 30
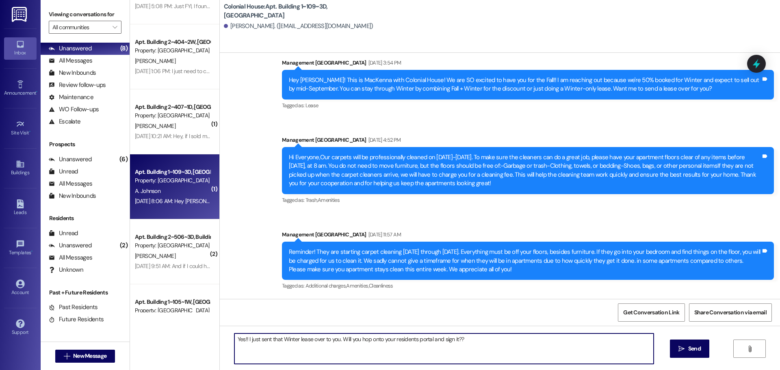
click at [424, 340] on textarea "Yes!! I just sent that Winter lease over to you. Will you hop onto your residen…" at bounding box center [443, 348] width 419 height 30
type textarea "Yes!! I just sent that Winter lease over to you. Will you hop onto your residen…"
click at [681, 352] on icon "" at bounding box center [681, 349] width 6 height 6
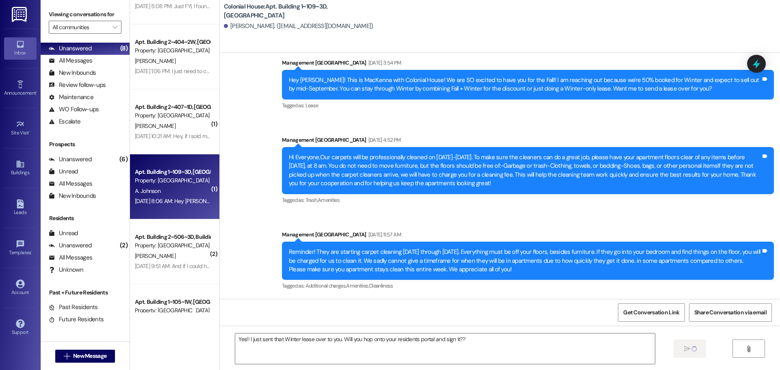
scroll to position [42494, 0]
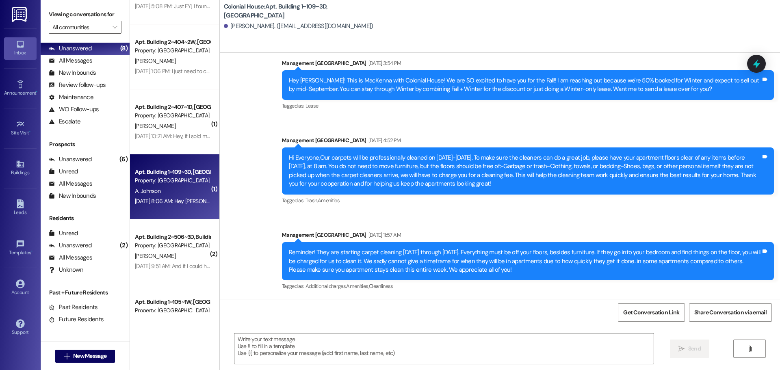
click at [171, 268] on div "Aug 22, 2025 at 9:51 AM: And if I could have that in a payment plan as well, th…" at bounding box center [306, 265] width 342 height 7
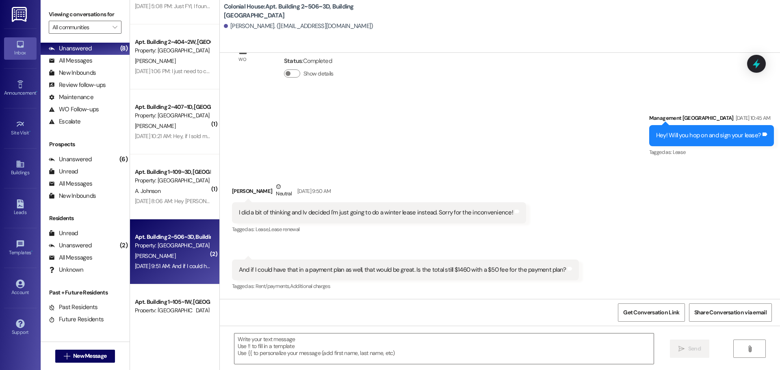
scroll to position [81, 0]
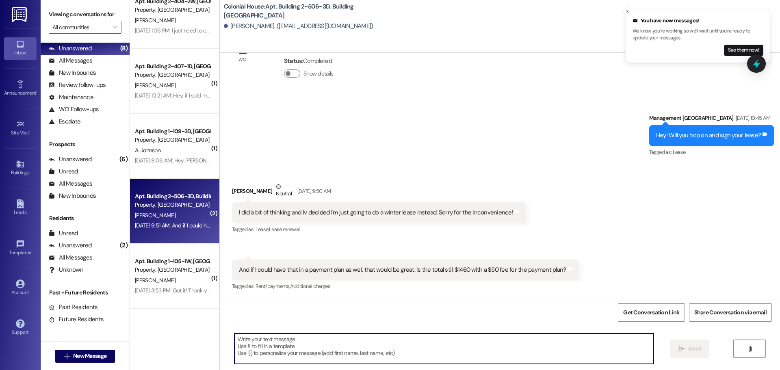
click at [346, 354] on textarea at bounding box center [443, 348] width 419 height 30
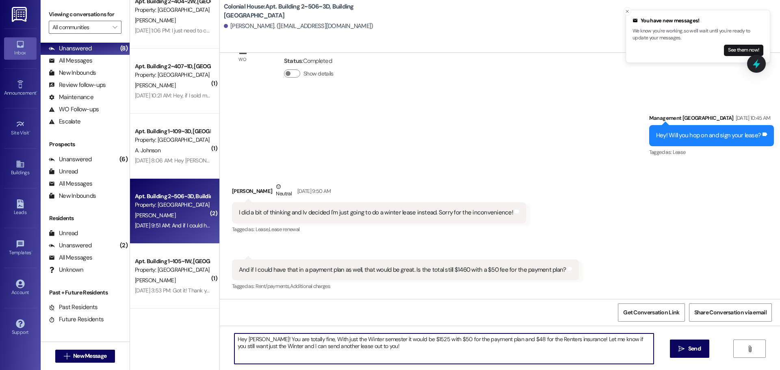
click at [346, 354] on textarea "Hey Jaron! You are totally fine, With just the Winter semester it would be $152…" at bounding box center [443, 348] width 419 height 30
type textarea "Hey Jaron! You are totally fine, With just the Winter semester it would be $152…"
click at [680, 344] on button " Send" at bounding box center [689, 349] width 39 height 18
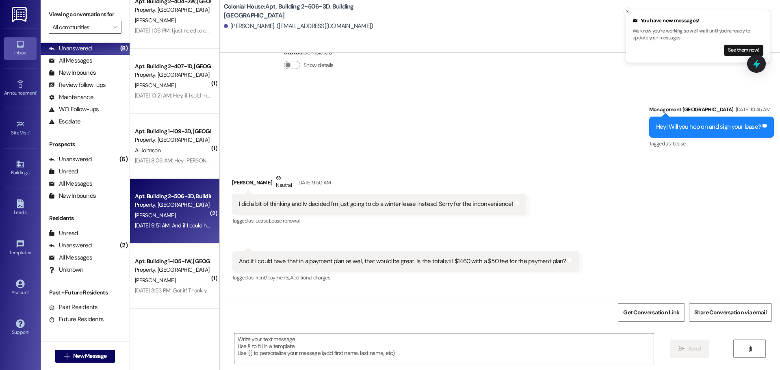
scroll to position [12348, 0]
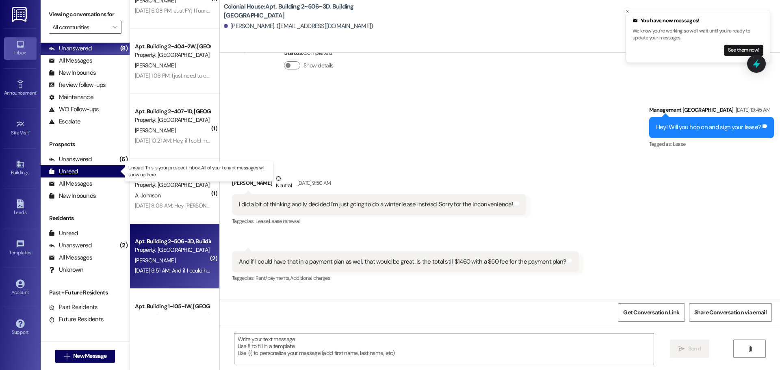
drag, startPoint x: 131, startPoint y: 168, endPoint x: 87, endPoint y: 176, distance: 45.0
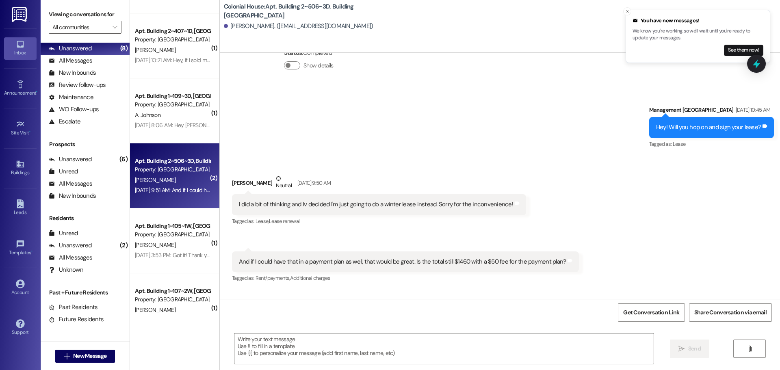
scroll to position [119, 0]
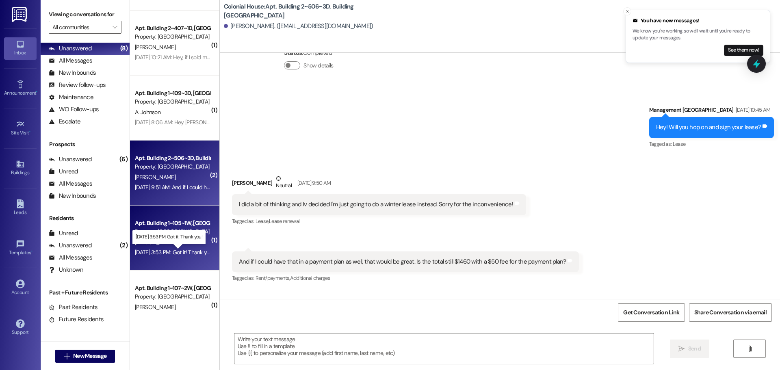
click at [196, 251] on div "Aug 21, 2025 at 3:53 PM: Got it! Thank you! Aug 21, 2025 at 3:53 PM: Got it! Th…" at bounding box center [174, 252] width 79 height 7
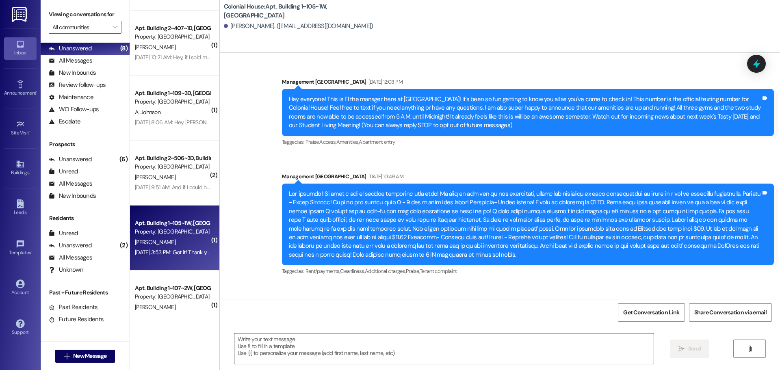
scroll to position [37014, 0]
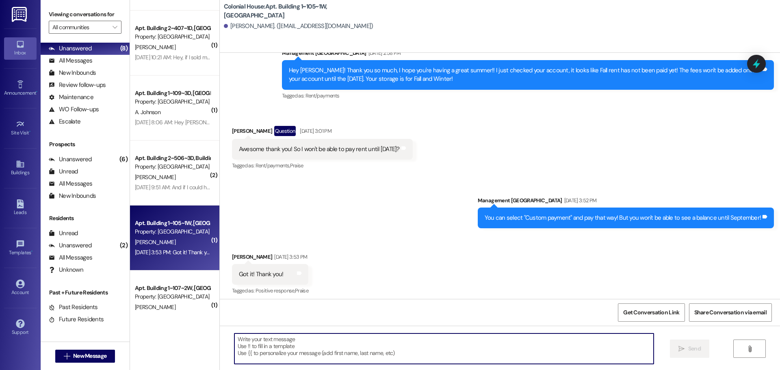
click at [296, 344] on textarea at bounding box center [443, 348] width 419 height 30
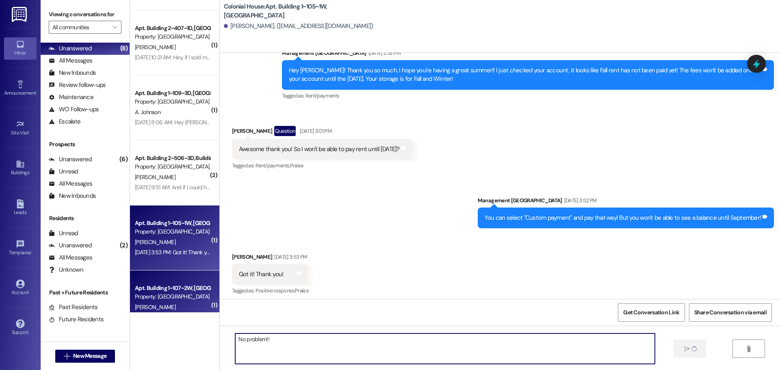
type textarea "No problem!!"
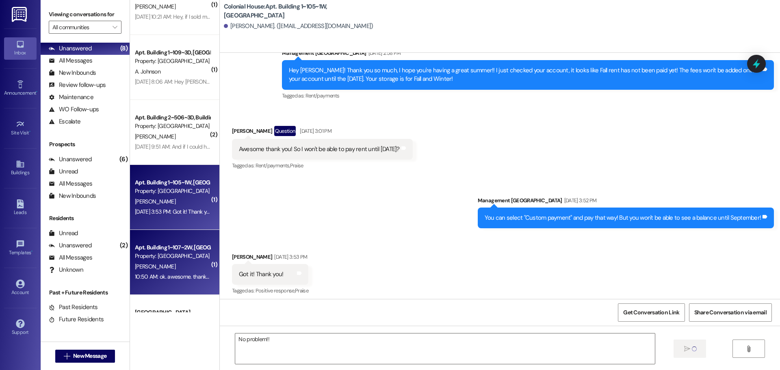
scroll to position [36965, 0]
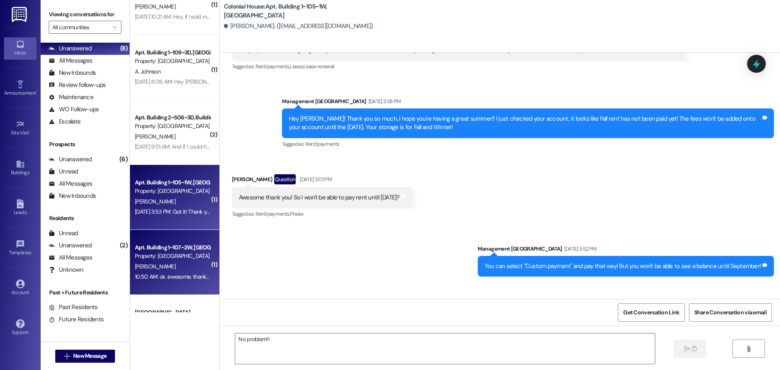
click at [168, 277] on div "10:50 AM: ok. awesome. thank you! 10:50 AM: ok. awesome. thank you!" at bounding box center [176, 276] width 82 height 7
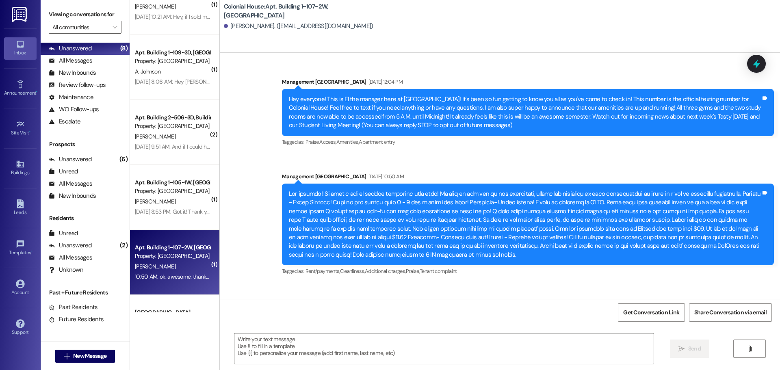
scroll to position [38812, 0]
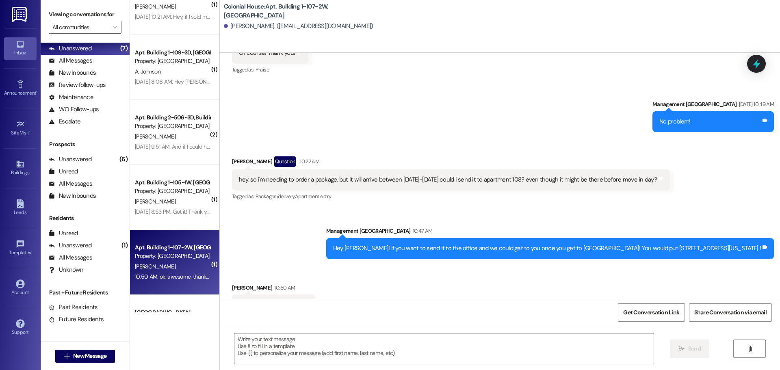
click at [425, 82] on div "Sent via SMS Management Colonial House Aug 06, 2025 at 10:49 AM No problem! Tag…" at bounding box center [500, 110] width 560 height 56
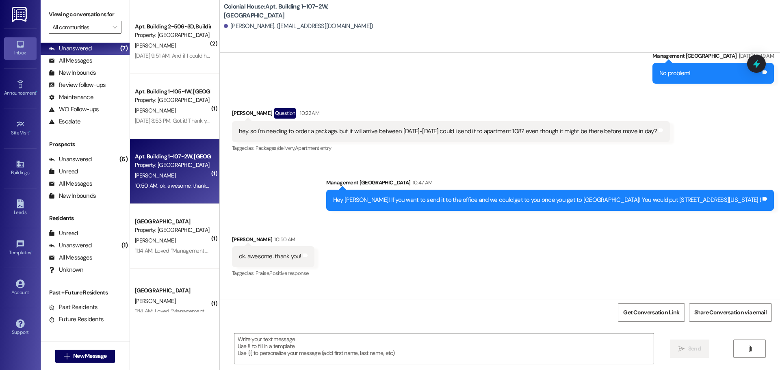
scroll to position [404, 0]
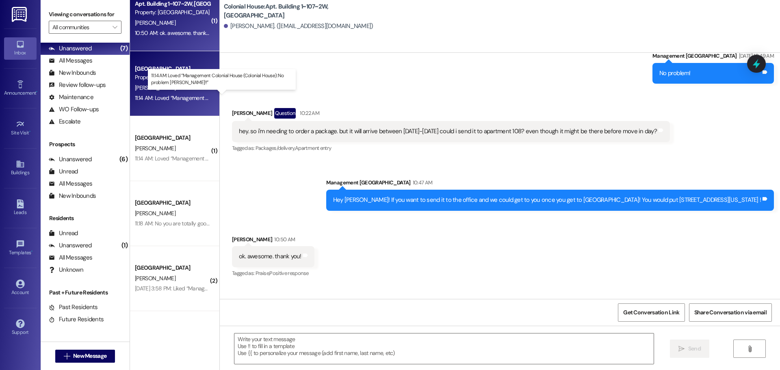
click at [166, 100] on div "11:14 AM: Loved “Management Colonial House (Colonial House): No problem CJ!!” 1…" at bounding box center [245, 97] width 221 height 7
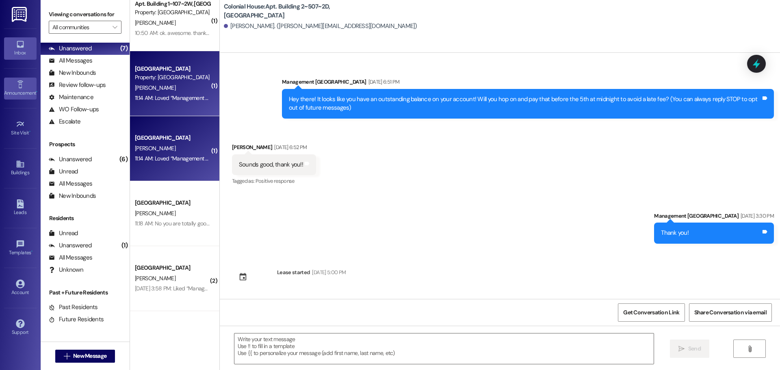
scroll to position [10239, 0]
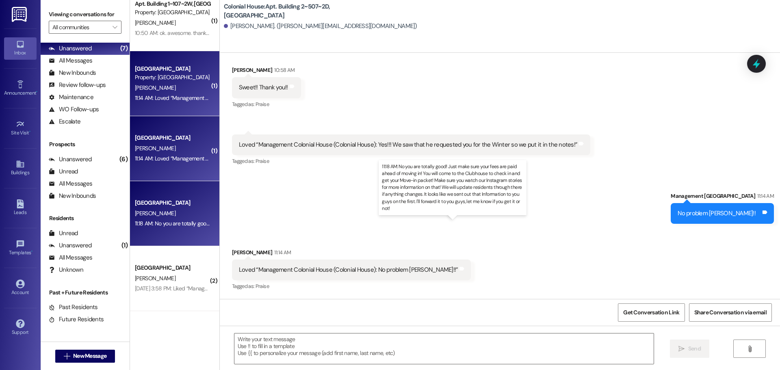
click at [184, 225] on div "11:18 AM: No you are totally good! Just make sure your fees are paid ahead of m…" at bounding box center [620, 223] width 971 height 7
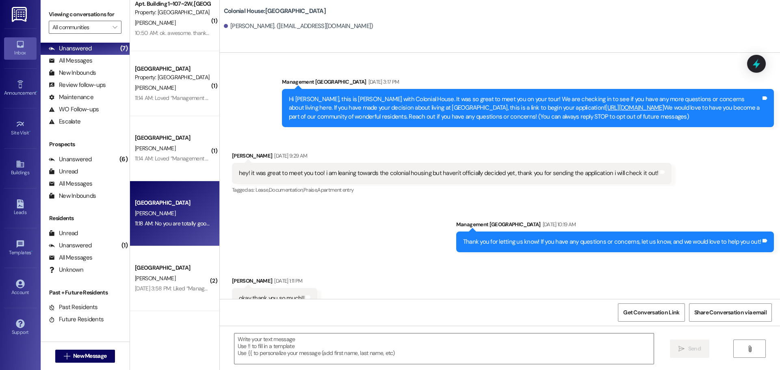
scroll to position [7796, 0]
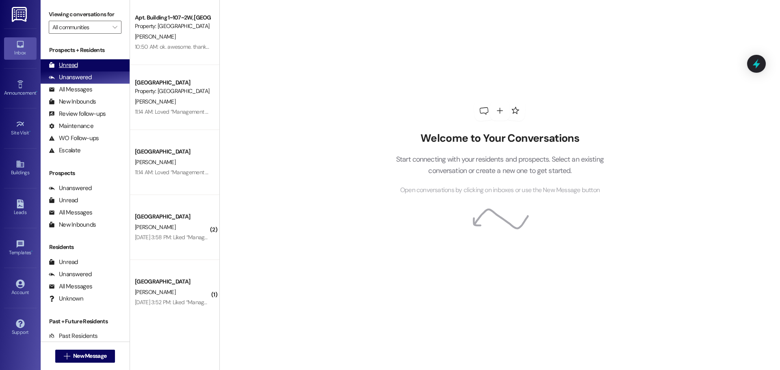
click at [68, 67] on div "Unread" at bounding box center [63, 65] width 29 height 9
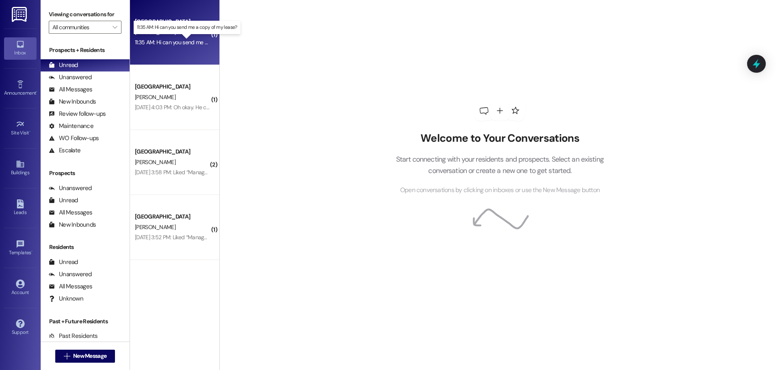
click at [167, 43] on div "11:35 AM: Hi can you send me a copy of my lease? 11:35 AM: Hi can you send me a…" at bounding box center [193, 42] width 117 height 7
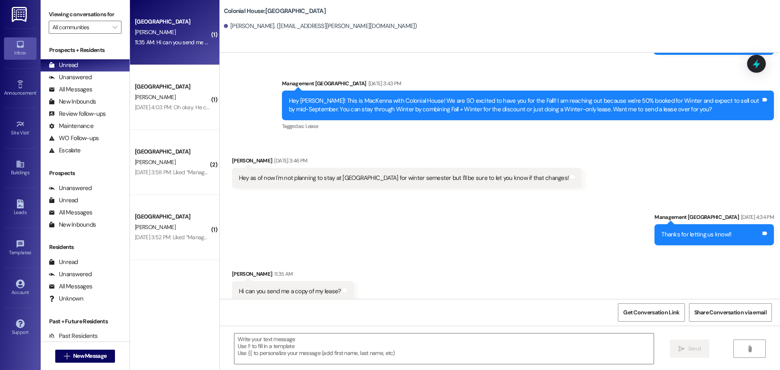
scroll to position [2095, 0]
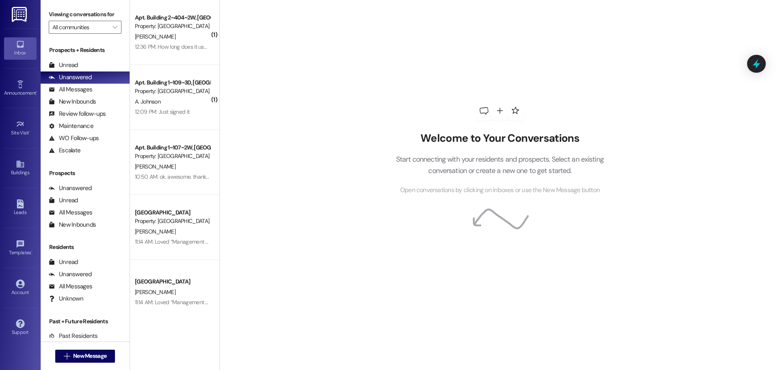
click at [160, 114] on div "12:09 PM: Just signed it 12:09 PM: Just signed it" at bounding box center [162, 111] width 54 height 7
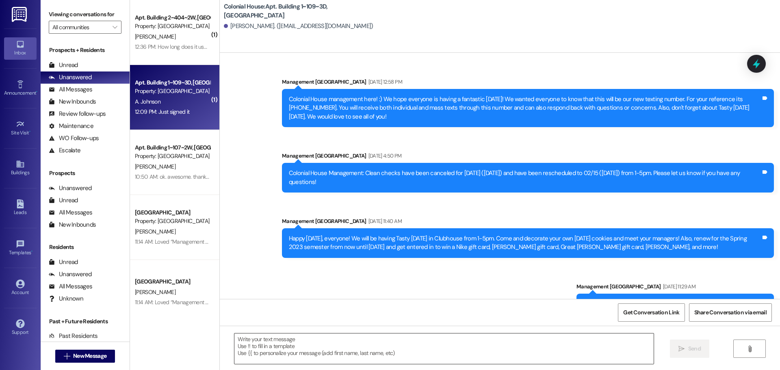
click at [297, 338] on textarea at bounding box center [443, 348] width 419 height 30
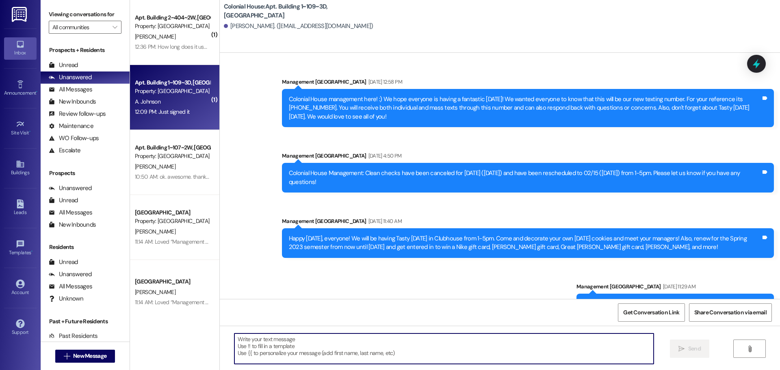
scroll to position [42631, 0]
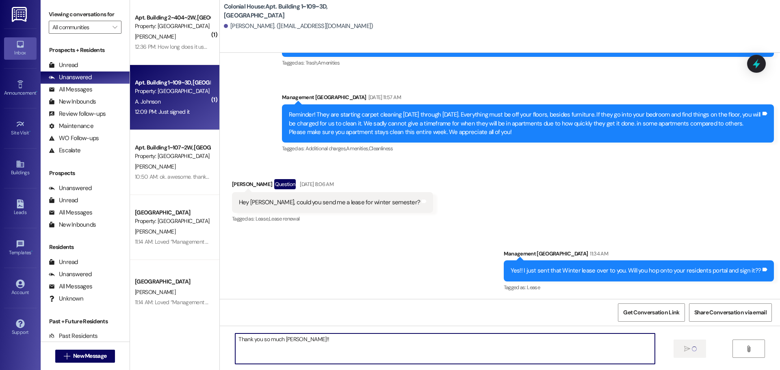
type textarea "Thank you so much [PERSON_NAME]!!"
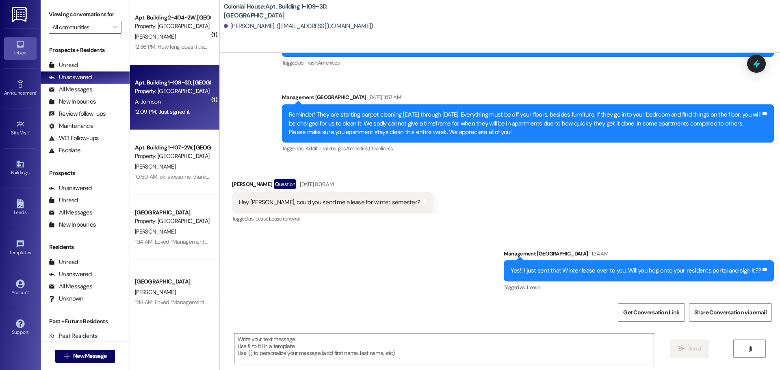
scroll to position [42631, 0]
click at [162, 48] on div "12:36 PM: How long does it usually take to arrive? 12:36 PM: How long does it u…" at bounding box center [192, 46] width 114 height 7
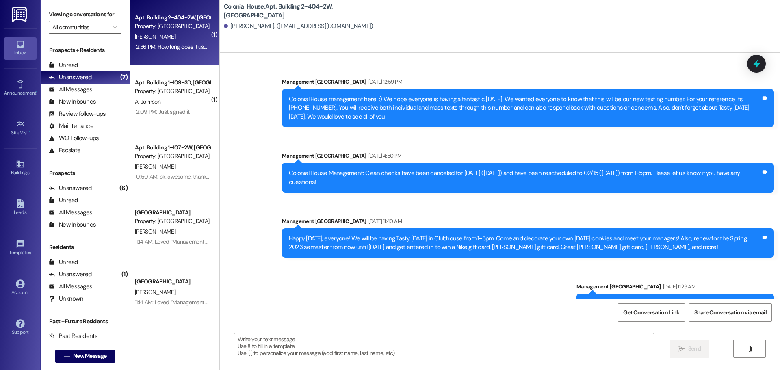
scroll to position [50504, 0]
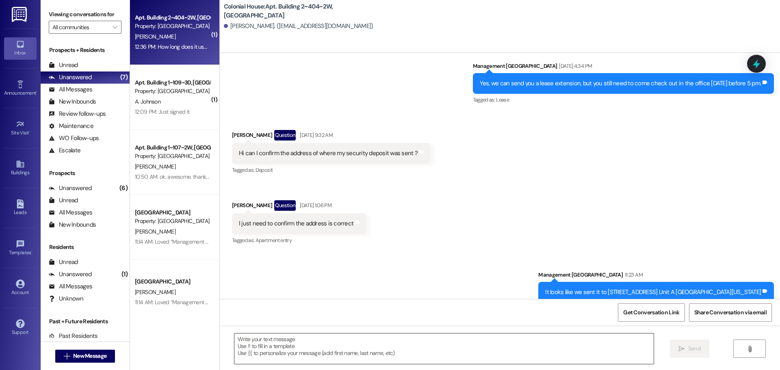
drag, startPoint x: 341, startPoint y: 348, endPoint x: 350, endPoint y: 333, distance: 17.5
click at [341, 348] on textarea at bounding box center [443, 348] width 419 height 30
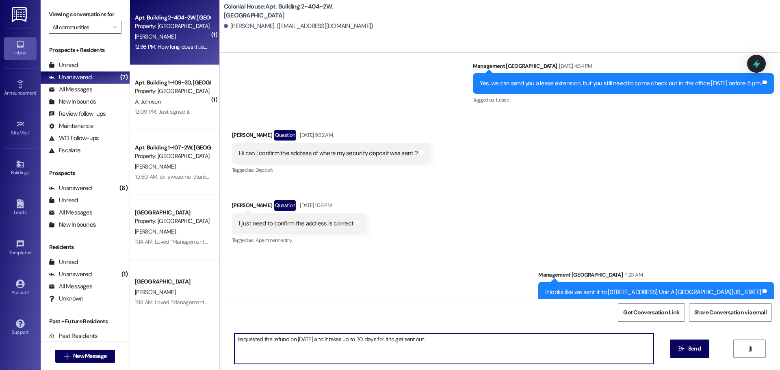
click at [234, 337] on textarea "Irequested the refund on [DATE] and it takes up to 30 days for it to get sent o…" at bounding box center [443, 348] width 419 height 30
click at [450, 334] on textarea "I requested the refund on July 28th and it takes up to 30 days for it to get se…" at bounding box center [443, 348] width 419 height 30
drag, startPoint x: 580, startPoint y: 337, endPoint x: 593, endPoint y: 338, distance: 12.6
type textarea "I requested the refund on July 28th and it takes up to 30 days for it to get se…"
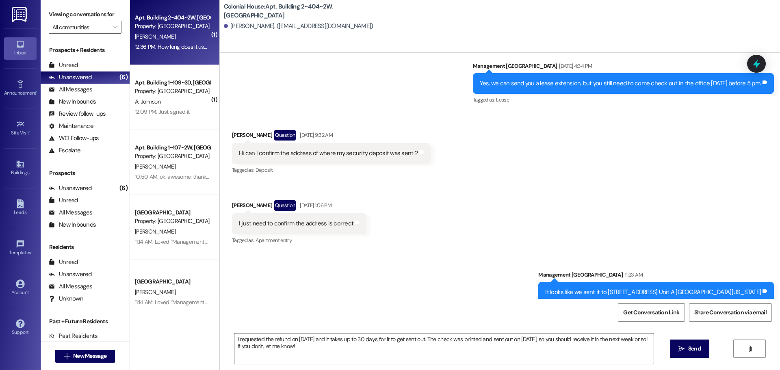
click at [323, 344] on textarea "I requested the refund on July 28th and it takes up to 30 days for it to get se…" at bounding box center [443, 348] width 419 height 30
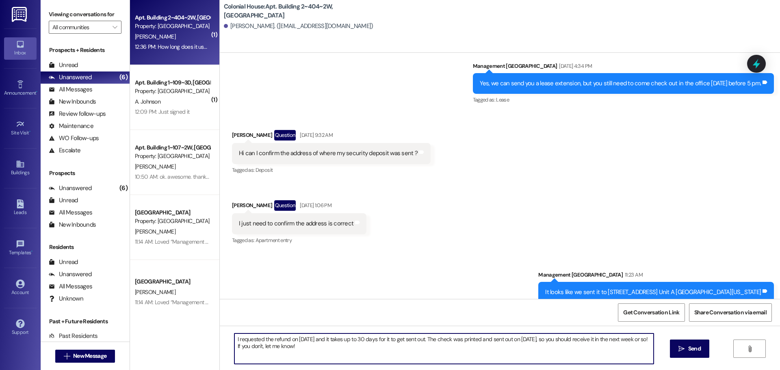
click at [323, 344] on textarea "I requested the refund on July 28th and it takes up to 30 days for it to get se…" at bounding box center [443, 348] width 419 height 30
click at [294, 339] on textarea "I requested the refund on July 28th and it takes up to 30 days for it to get se…" at bounding box center [443, 348] width 419 height 30
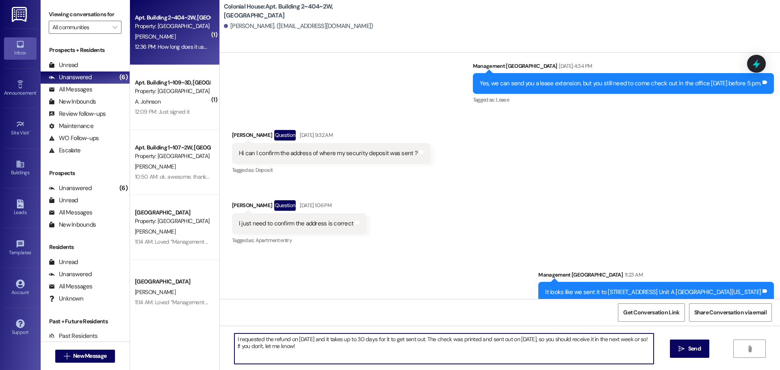
click at [294, 339] on textarea "I requested the refund on July 28th and it takes up to 30 days for it to get se…" at bounding box center [443, 348] width 419 height 30
click at [348, 344] on textarea "I requested the refund on July 28th and it takes up to 30 days for it to get se…" at bounding box center [443, 348] width 419 height 30
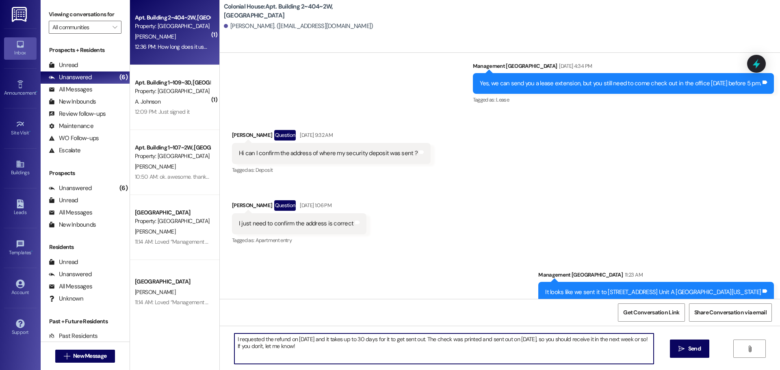
click at [316, 332] on div "I requested the refund on July 28th and it takes up to 30 days for it to get se…" at bounding box center [500, 356] width 560 height 61
click at [286, 338] on textarea "I requested the refund on July 28th and it takes up to 30 days for it to get se…" at bounding box center [443, 348] width 419 height 30
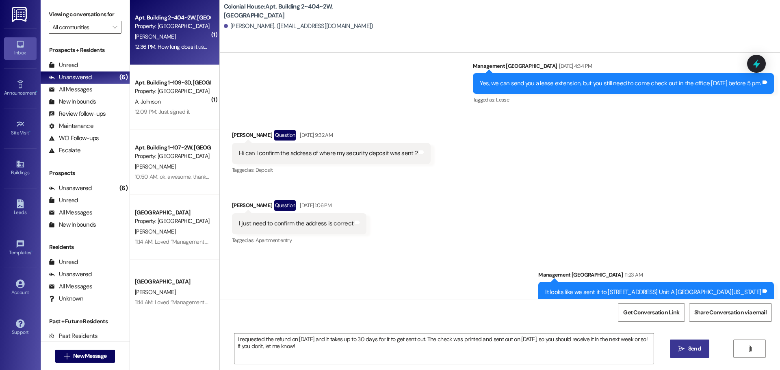
click at [683, 350] on icon "" at bounding box center [681, 349] width 6 height 6
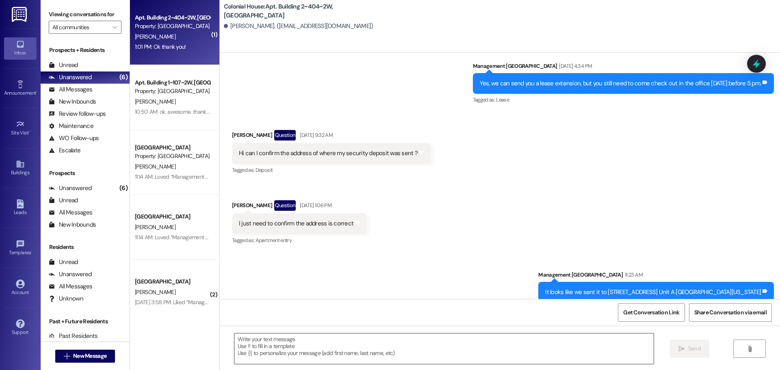
scroll to position [50626, 0]
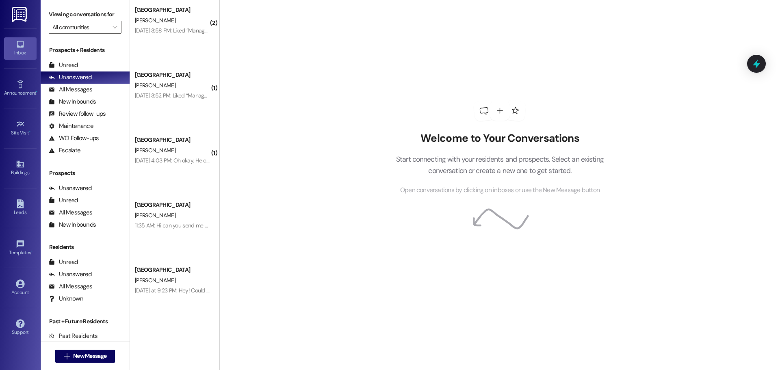
scroll to position [273, 0]
click at [72, 65] on div "Unread" at bounding box center [63, 65] width 29 height 9
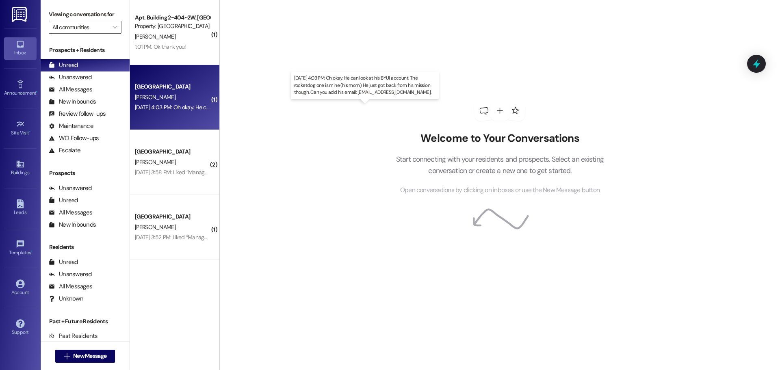
click at [161, 106] on div "[DATE] 4:03 PM: Oh okay. He can look at his BYUI account. The rocketdog one is …" at bounding box center [366, 107] width 463 height 7
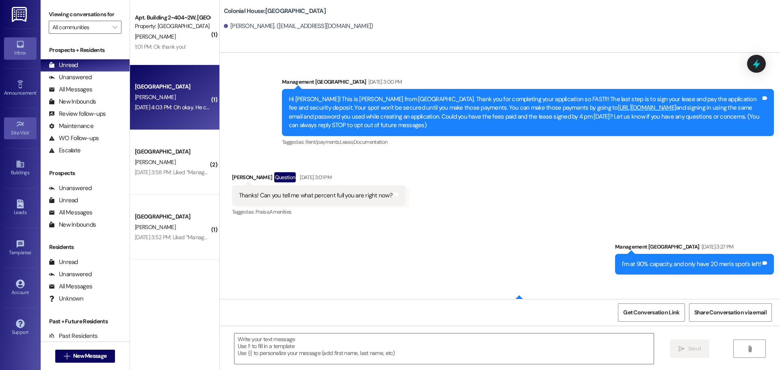
scroll to position [4036, 0]
